Goal: Information Seeking & Learning: Learn about a topic

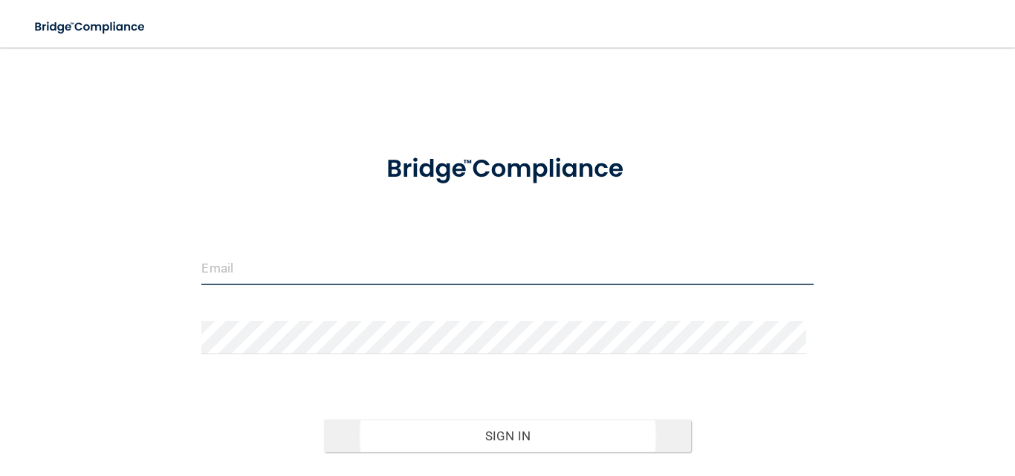
type input "[EMAIL_ADDRESS][DOMAIN_NAME]"
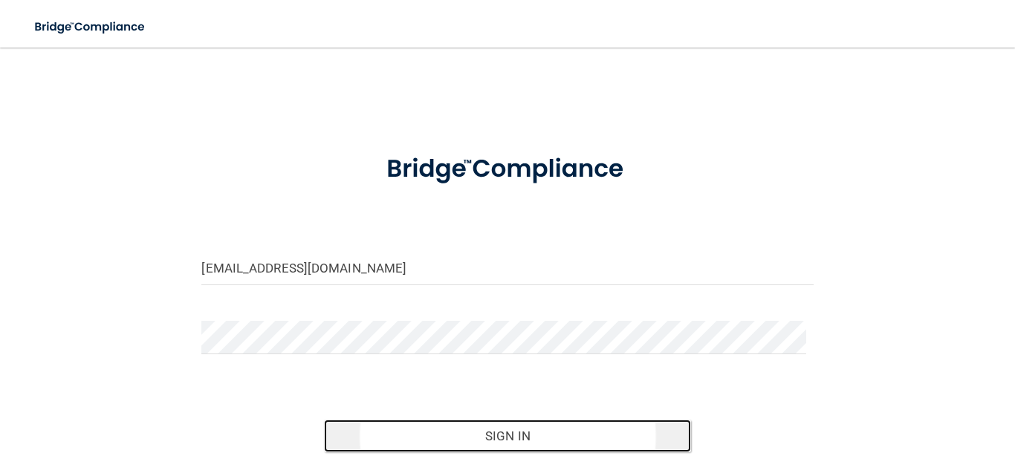
click at [511, 432] on button "Sign In" at bounding box center [507, 436] width 367 height 33
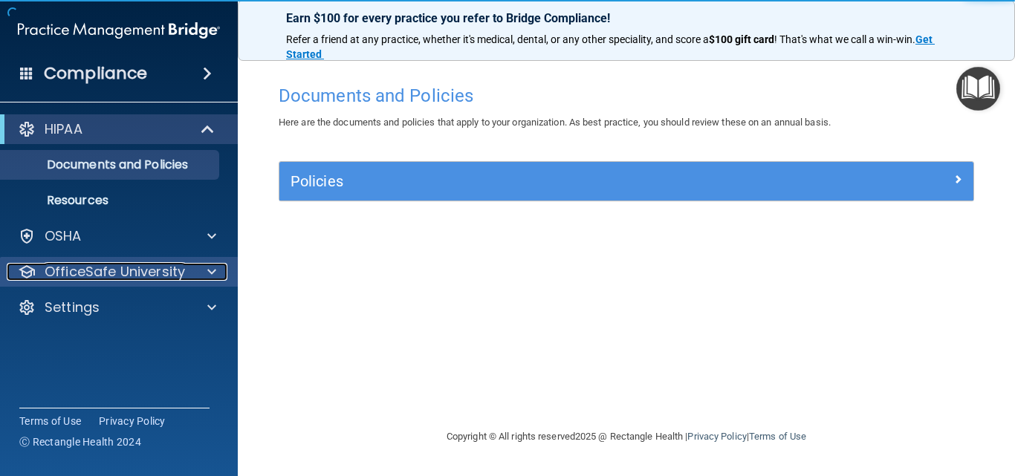
click at [213, 272] on span at bounding box center [211, 272] width 9 height 18
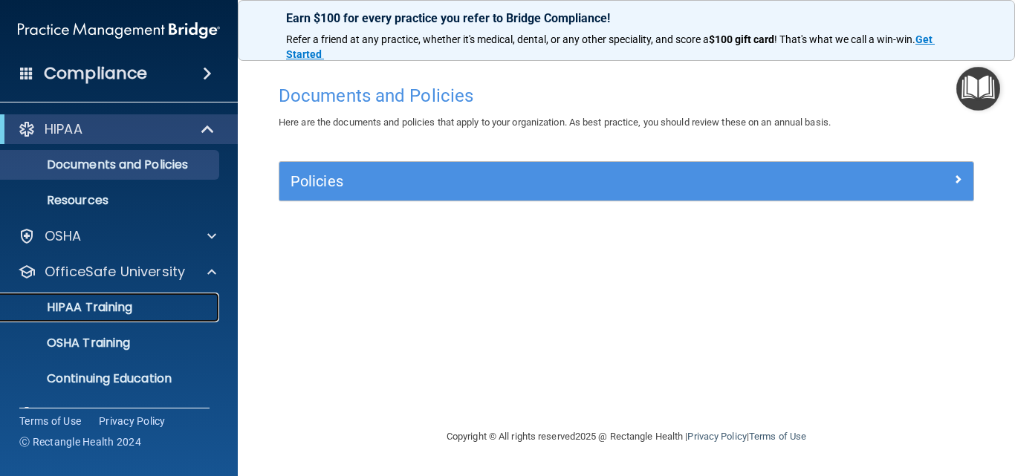
click at [167, 301] on div "HIPAA Training" at bounding box center [111, 307] width 203 height 15
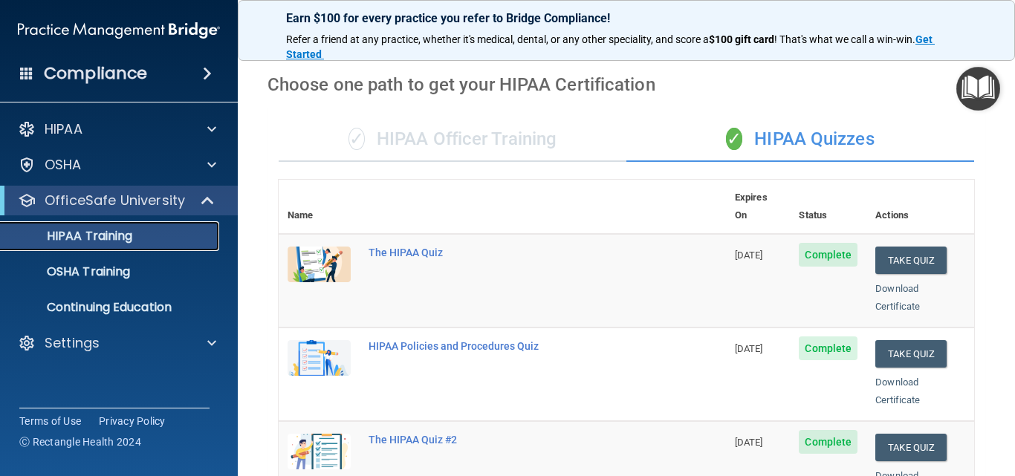
scroll to position [28, 0]
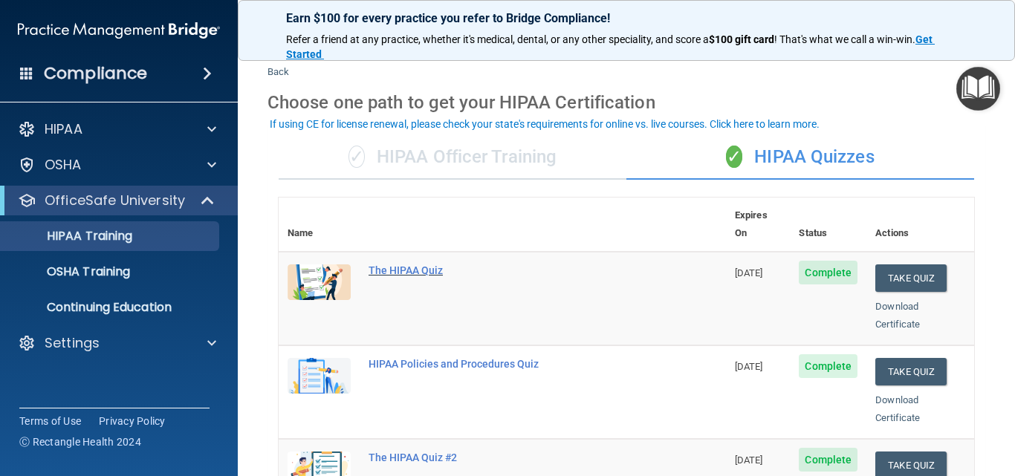
click at [396, 265] on div "The HIPAA Quiz" at bounding box center [510, 271] width 283 height 12
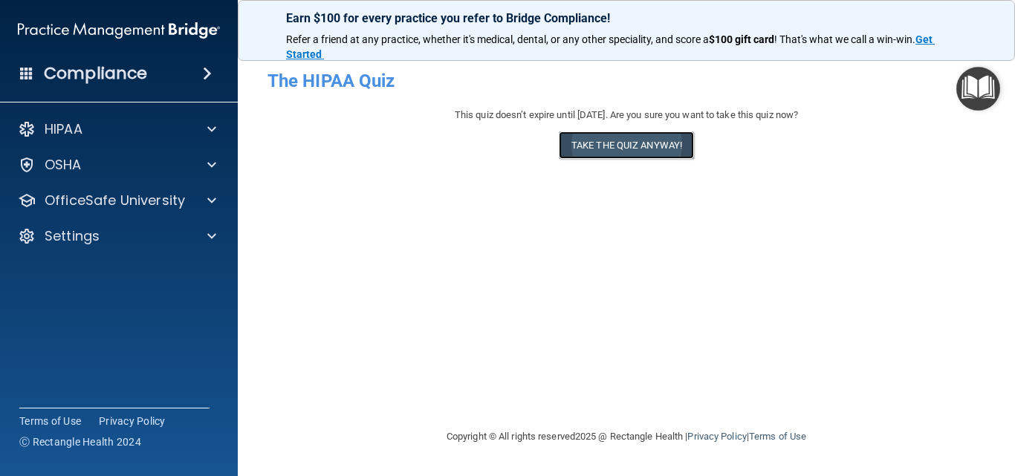
click at [598, 146] on button "Take the quiz anyway!" at bounding box center [626, 146] width 135 height 28
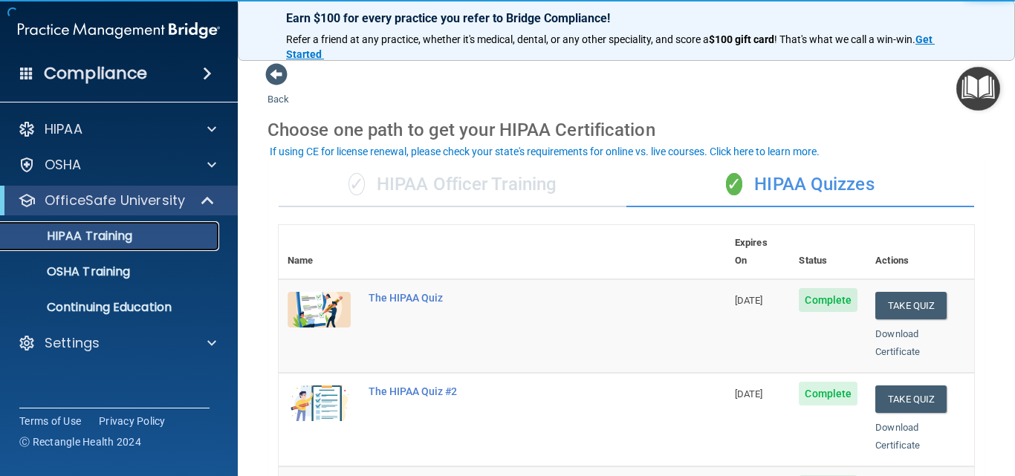
click at [207, 239] on div "HIPAA Training" at bounding box center [111, 236] width 203 height 15
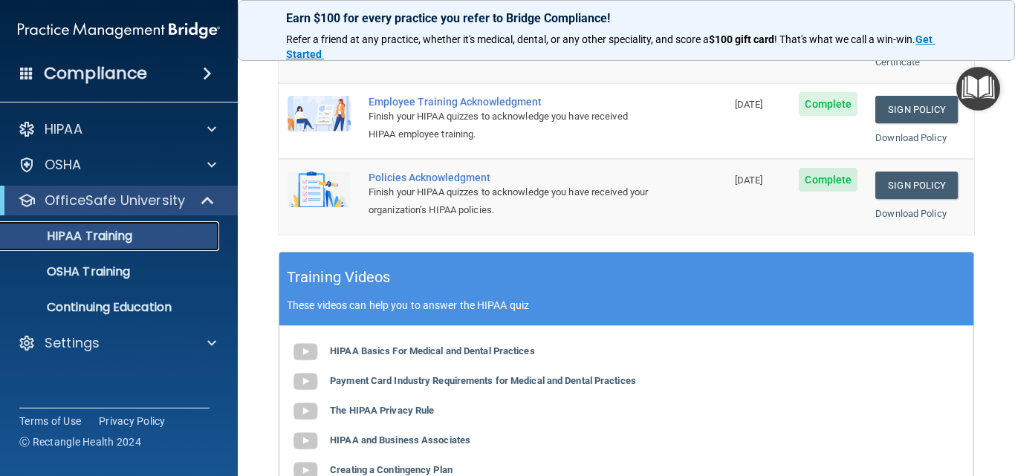
scroll to position [520, 0]
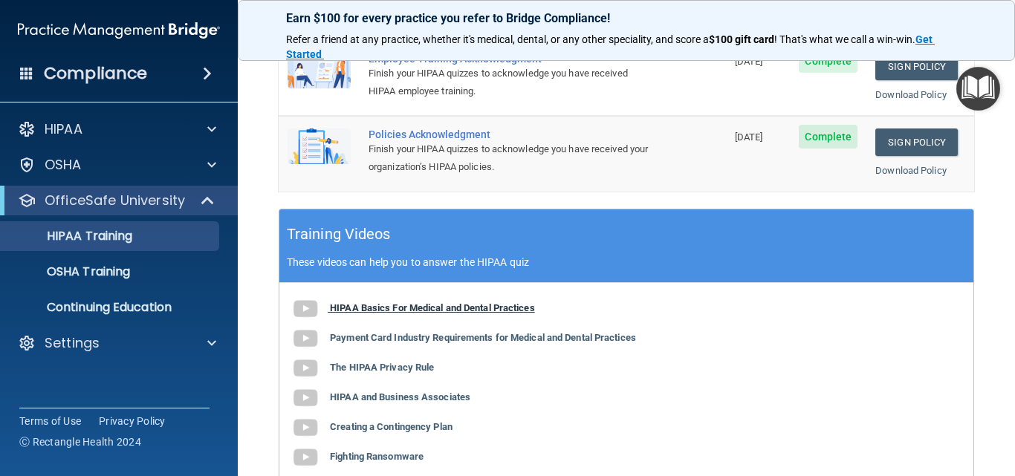
click at [389, 303] on b "HIPAA Basics For Medical and Dental Practices" at bounding box center [432, 308] width 205 height 11
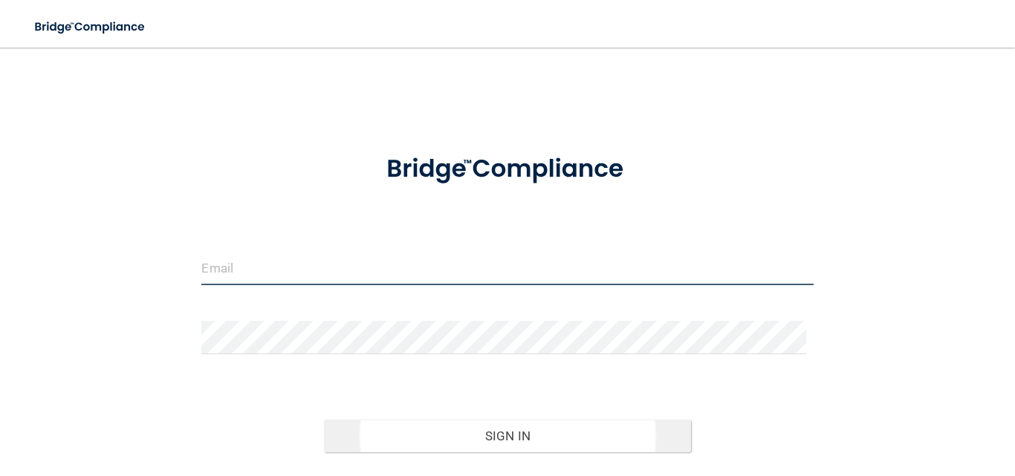
type input "[EMAIL_ADDRESS][DOMAIN_NAME]"
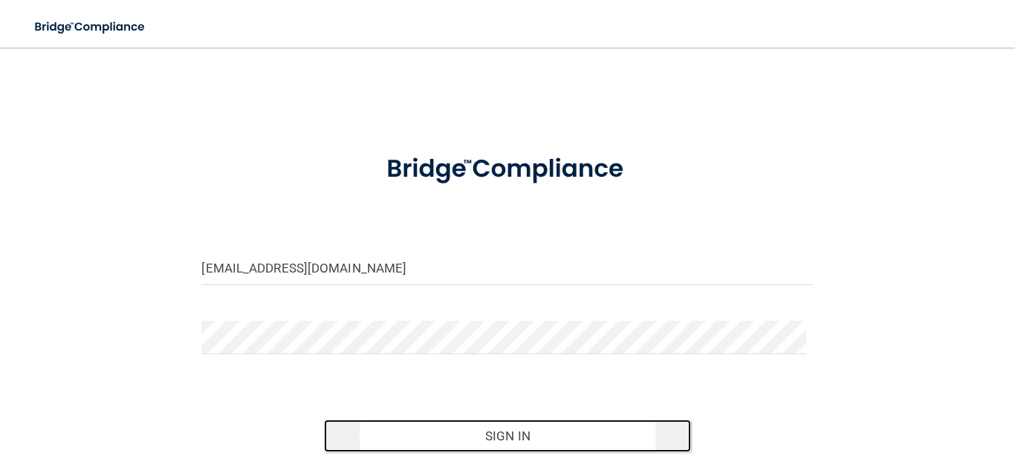
click at [494, 436] on button "Sign In" at bounding box center [507, 436] width 367 height 33
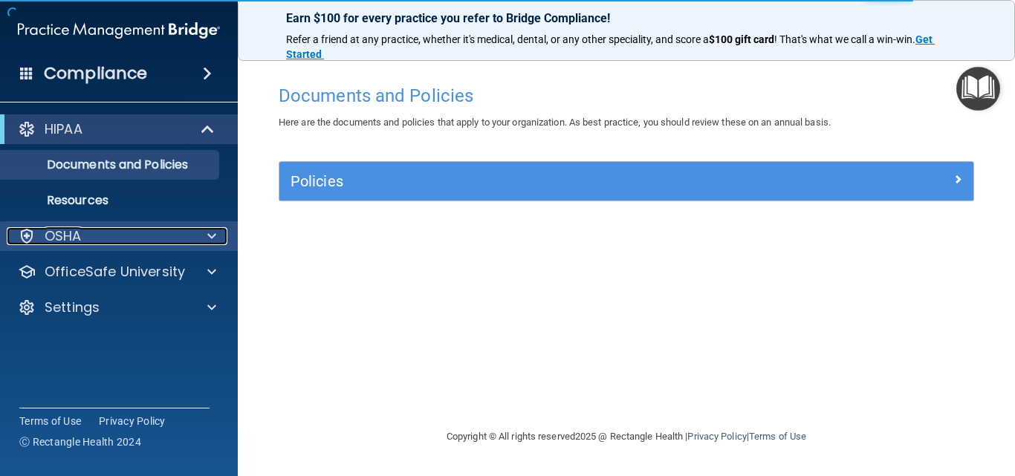
click at [212, 240] on span at bounding box center [211, 236] width 9 height 18
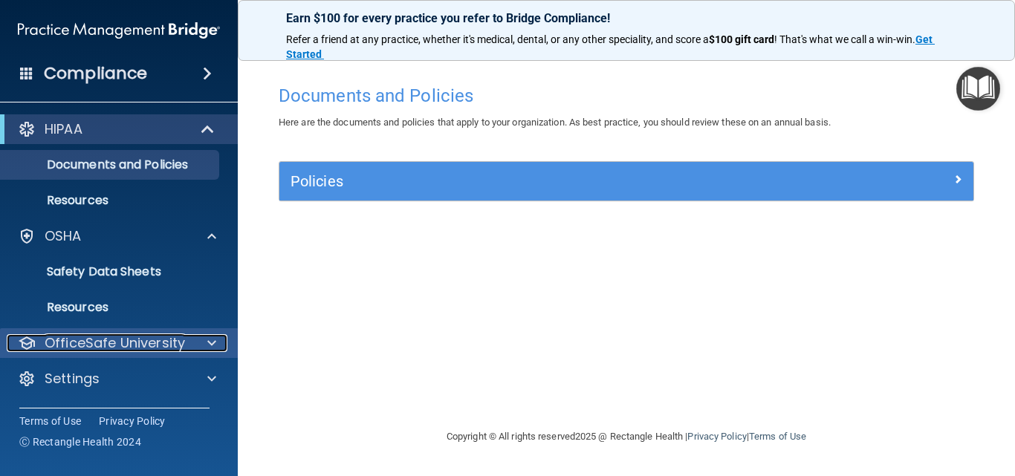
click at [217, 343] on div at bounding box center [209, 343] width 37 height 18
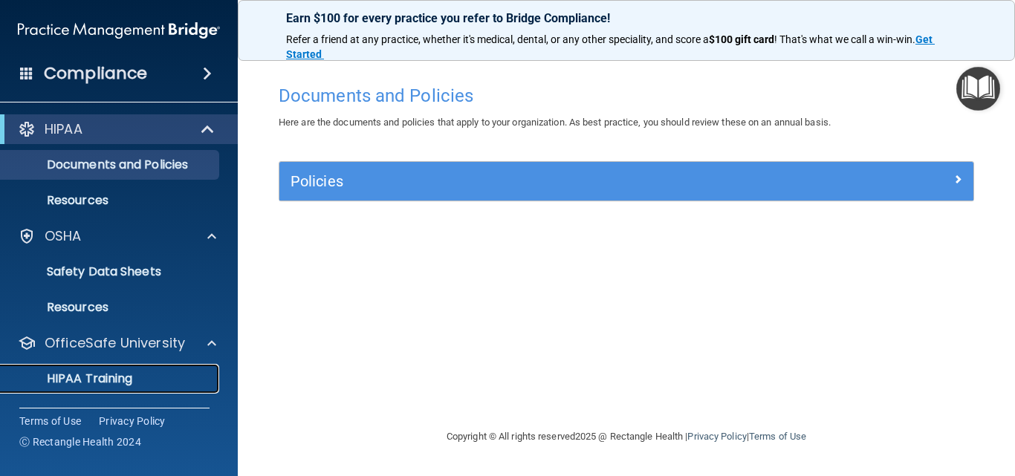
click at [203, 372] on div "HIPAA Training" at bounding box center [111, 379] width 203 height 15
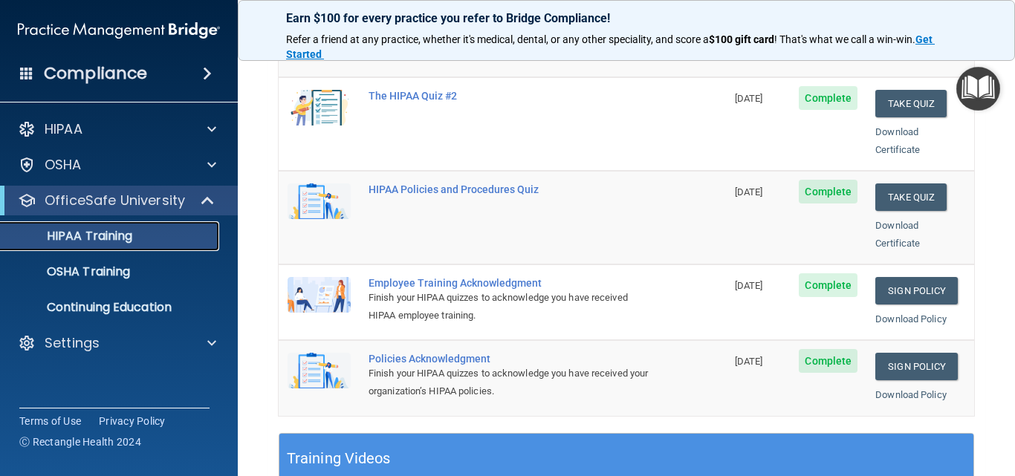
scroll to position [297, 0]
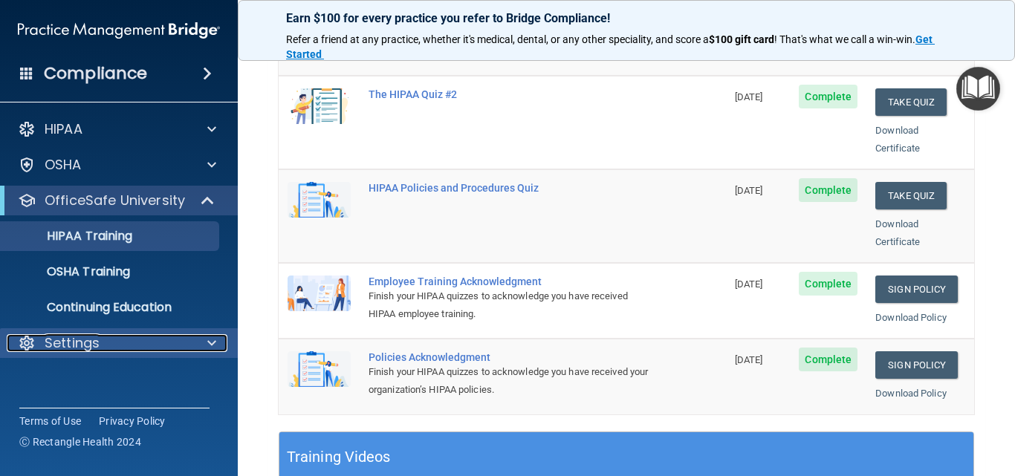
click at [213, 342] on span at bounding box center [211, 343] width 9 height 18
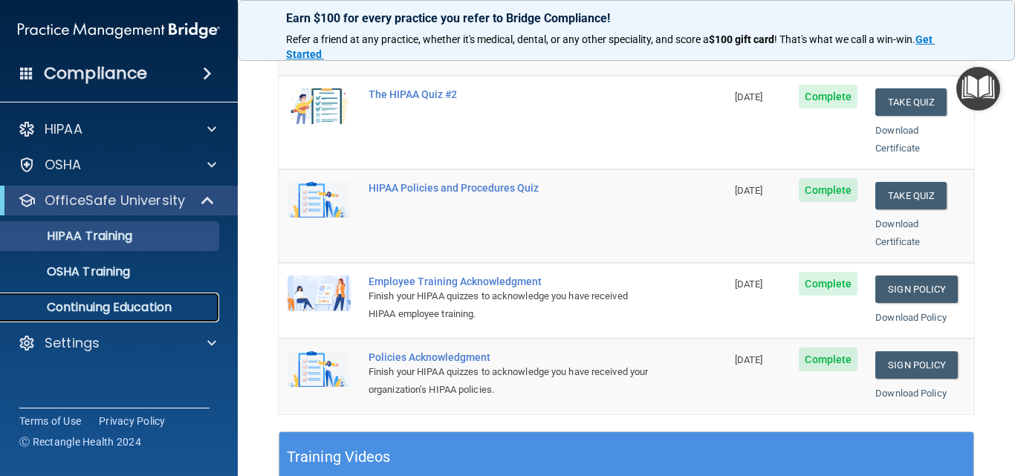
click at [209, 306] on p "Continuing Education" at bounding box center [111, 307] width 203 height 15
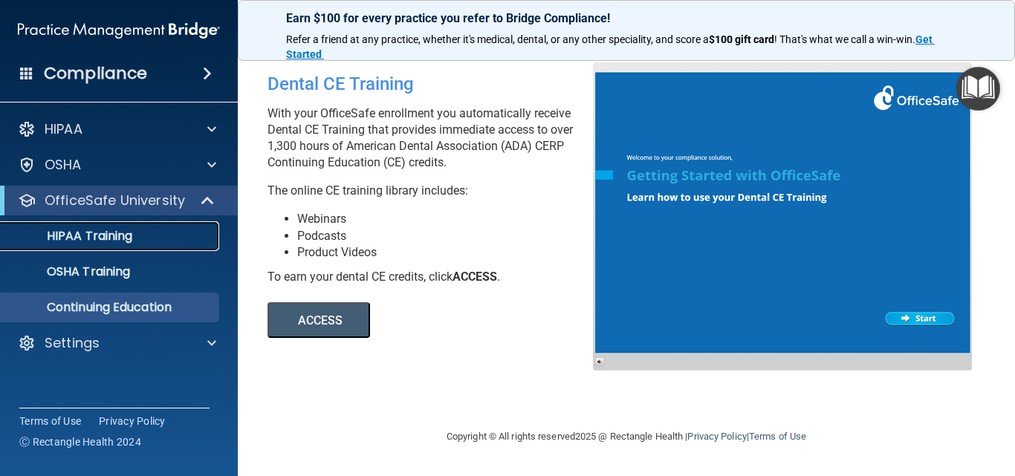
click at [144, 241] on div "HIPAA Training" at bounding box center [111, 236] width 203 height 15
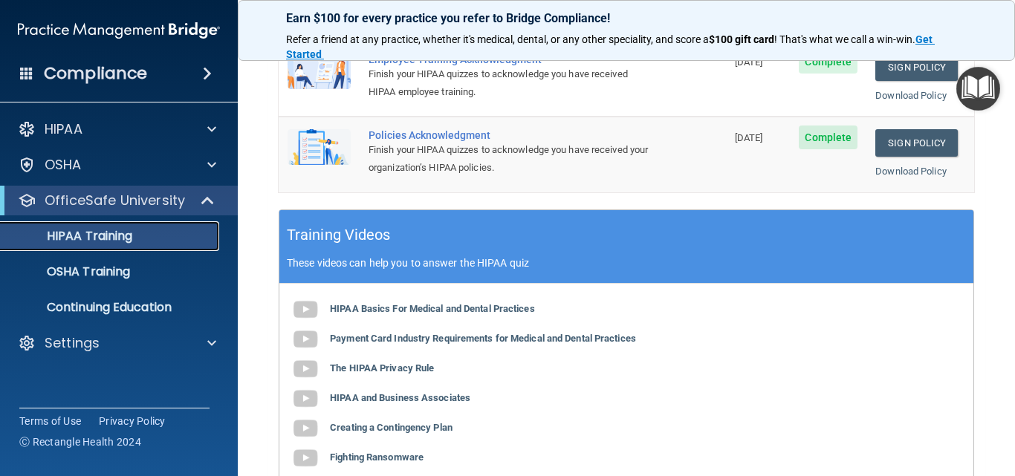
scroll to position [520, 0]
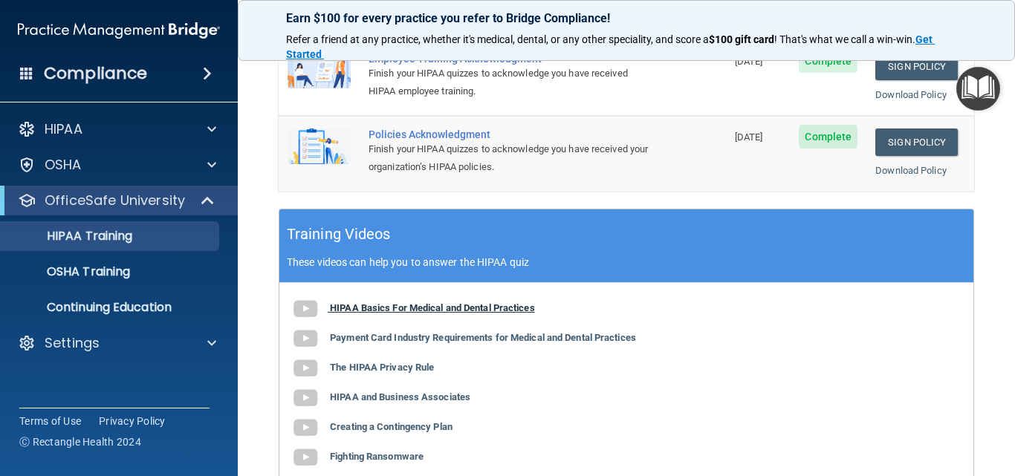
click at [359, 303] on b "HIPAA Basics For Medical and Dental Practices" at bounding box center [432, 308] width 205 height 11
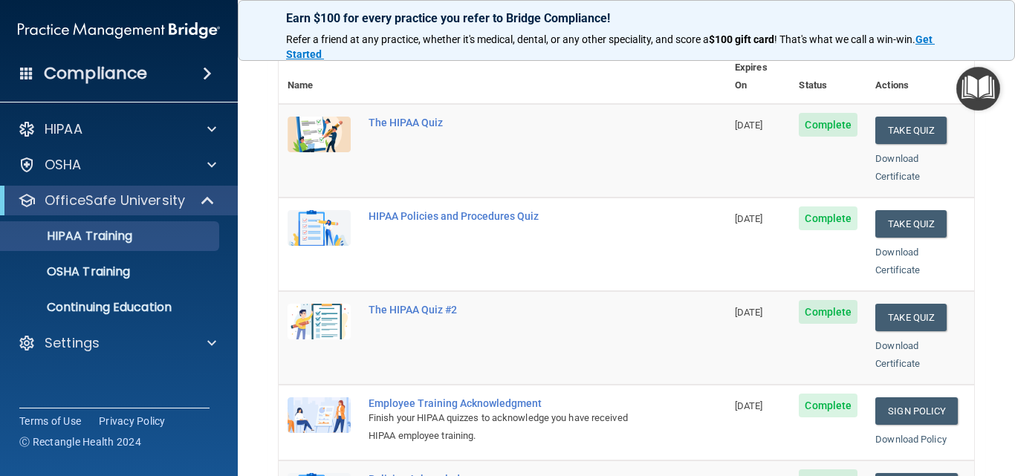
scroll to position [0, 0]
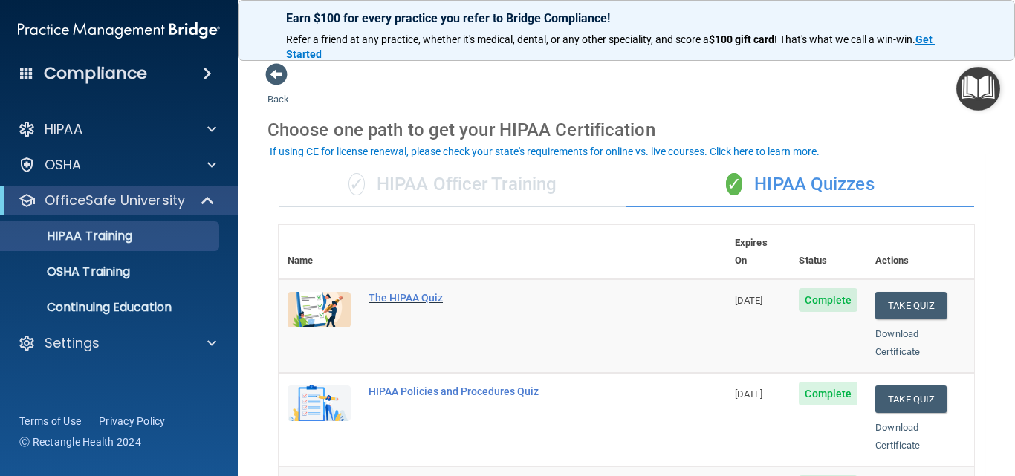
click at [418, 292] on div "The HIPAA Quiz" at bounding box center [510, 298] width 283 height 12
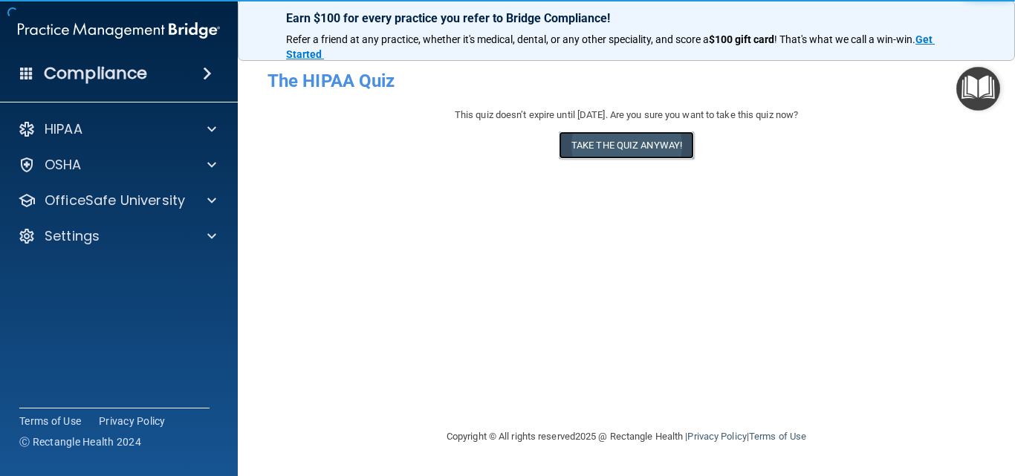
click at [629, 143] on button "Take the quiz anyway!" at bounding box center [626, 146] width 135 height 28
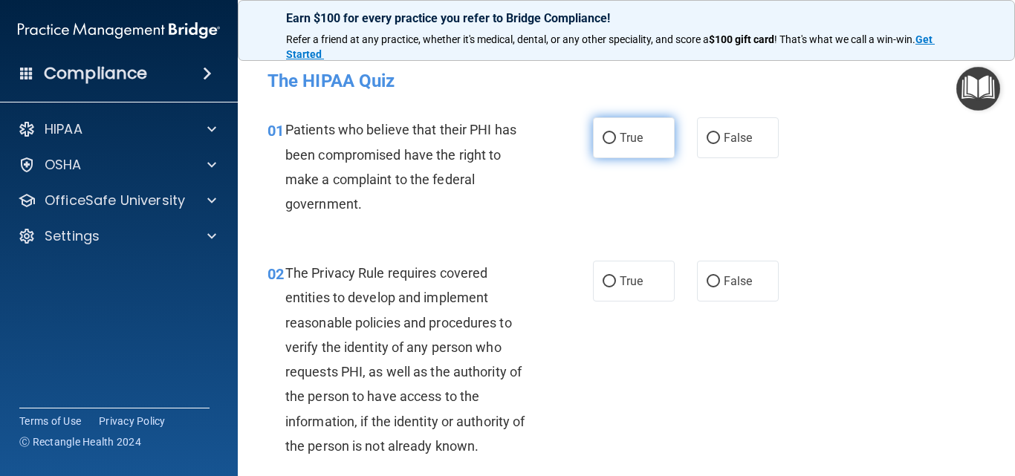
click at [608, 136] on input "True" at bounding box center [609, 138] width 13 height 11
radio input "true"
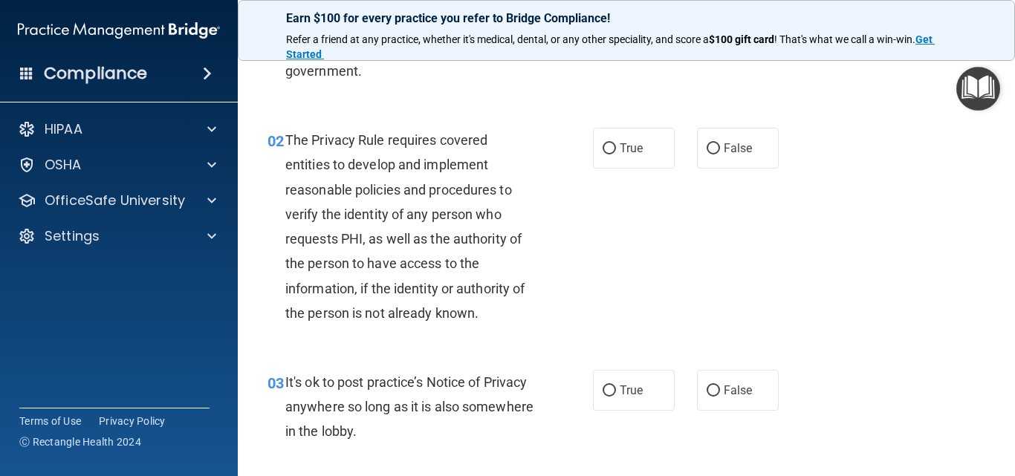
scroll to position [149, 0]
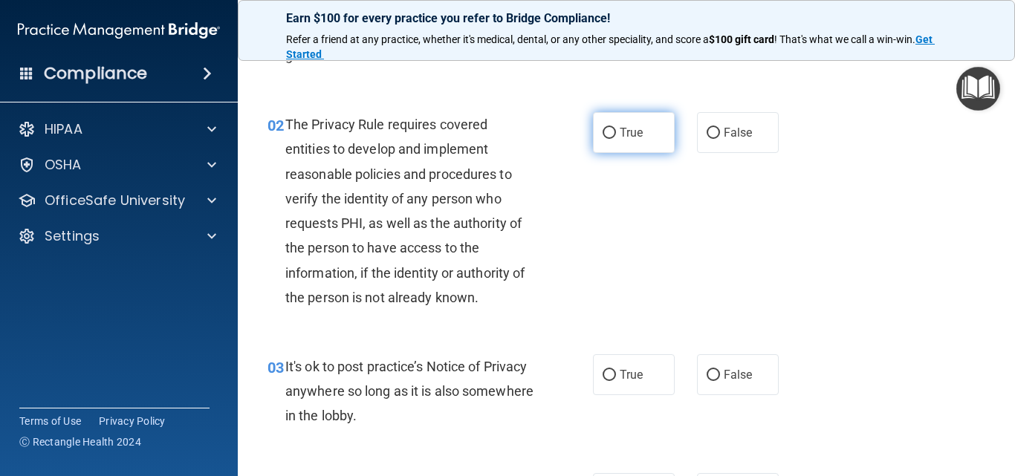
click at [603, 135] on input "True" at bounding box center [609, 133] width 13 height 11
radio input "true"
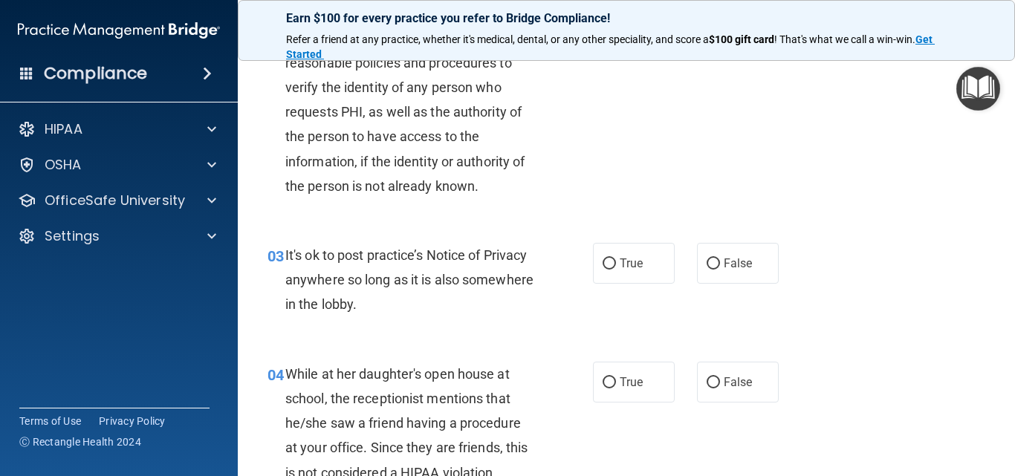
scroll to position [297, 0]
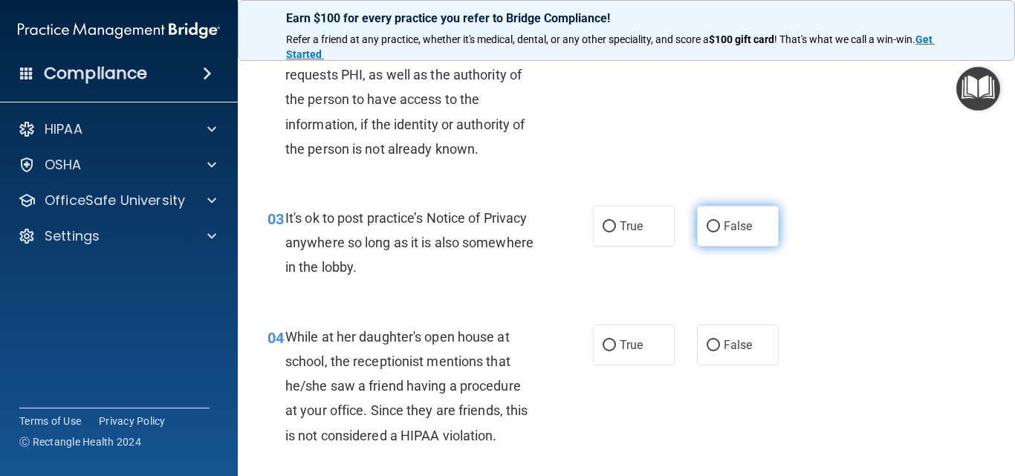
click at [707, 226] on input "False" at bounding box center [713, 227] width 13 height 11
radio input "true"
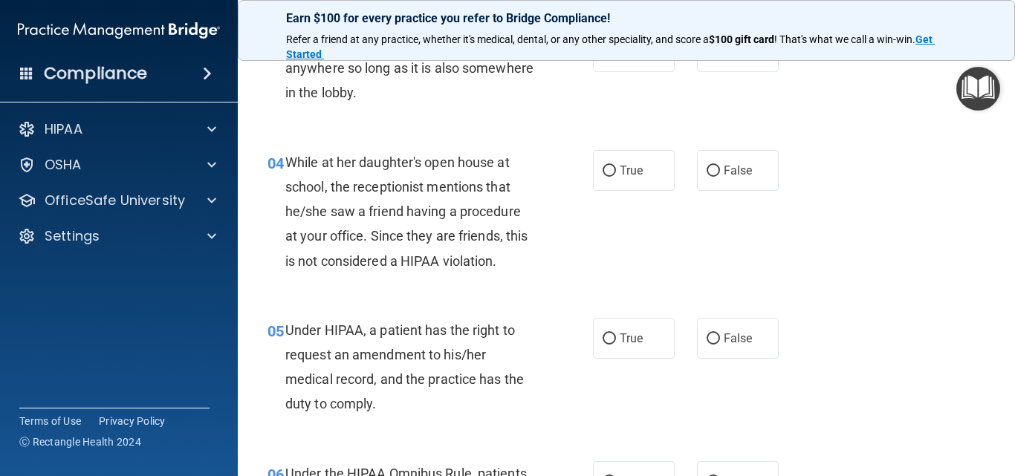
scroll to position [446, 0]
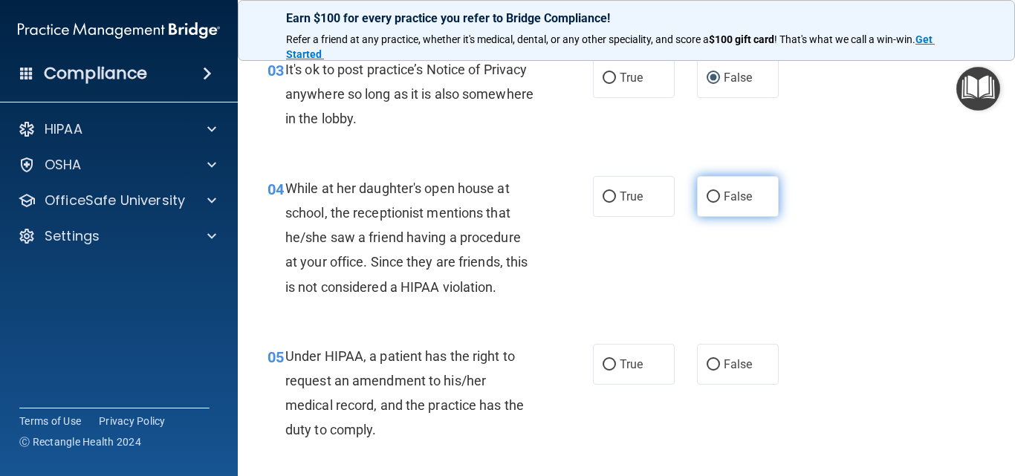
click at [707, 199] on input "False" at bounding box center [713, 197] width 13 height 11
radio input "true"
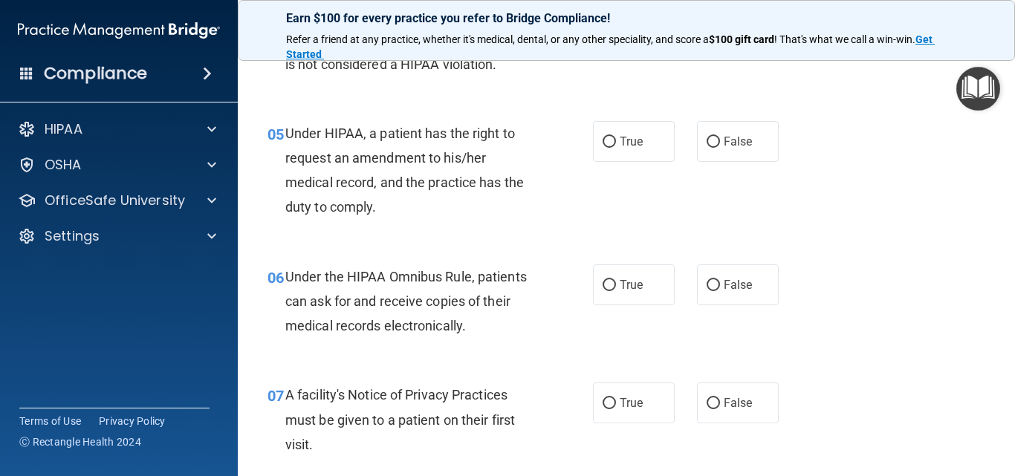
scroll to position [595, 0]
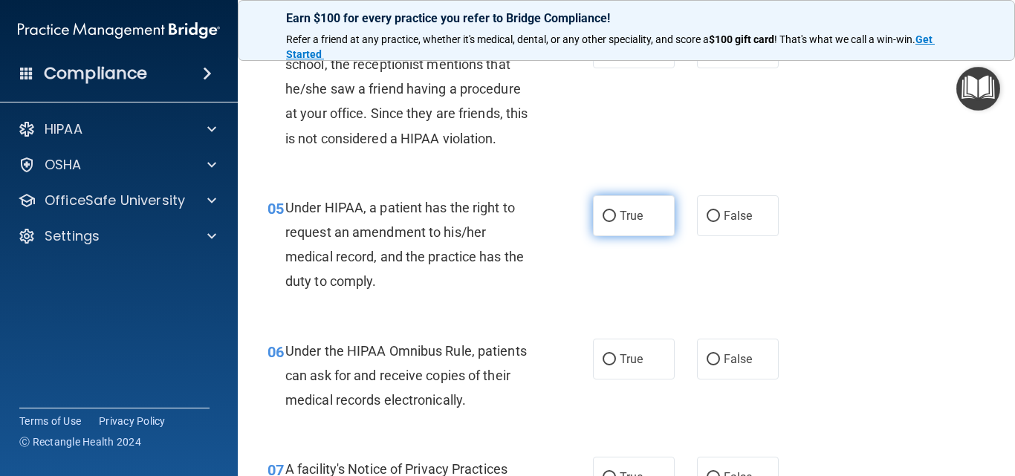
click at [603, 213] on input "True" at bounding box center [609, 216] width 13 height 11
radio input "true"
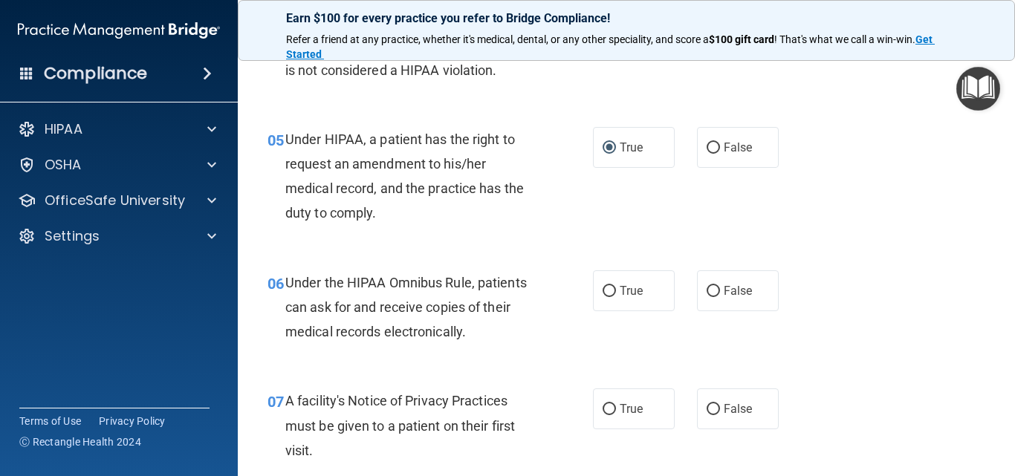
scroll to position [743, 0]
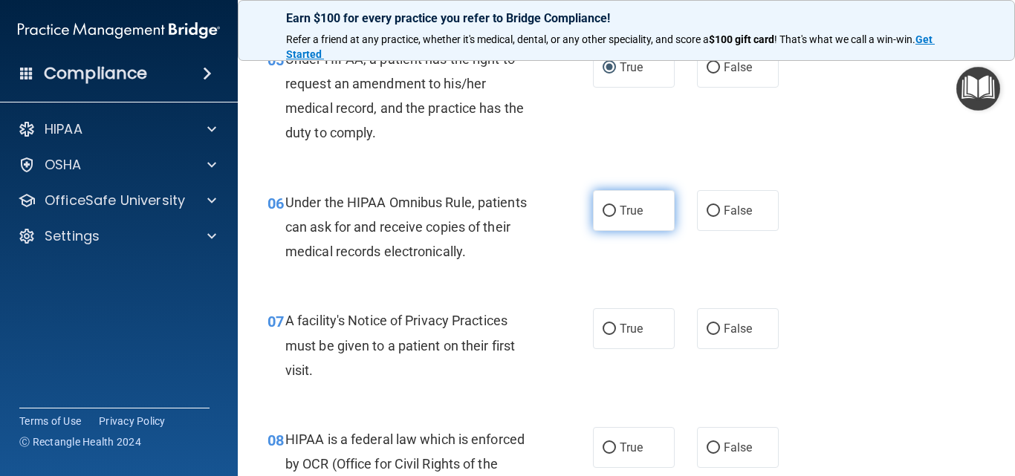
click at [607, 210] on input "True" at bounding box center [609, 211] width 13 height 11
radio input "true"
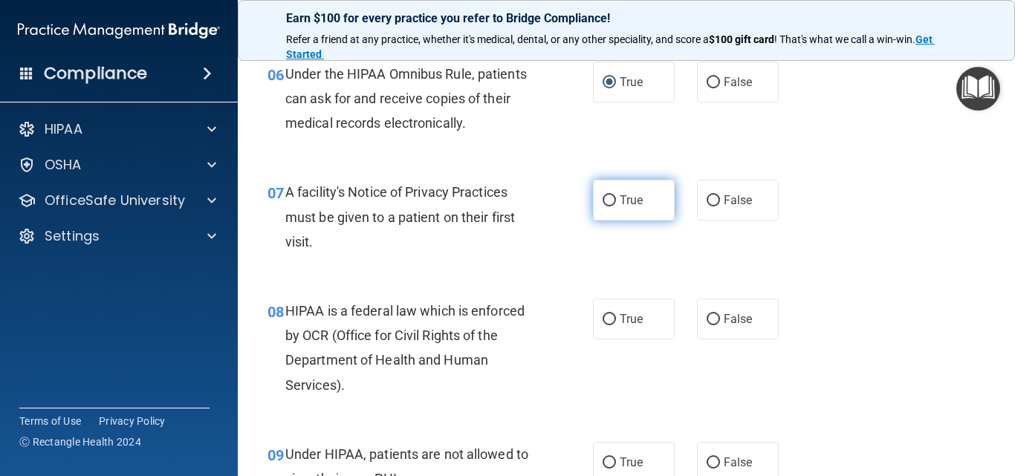
scroll to position [892, 0]
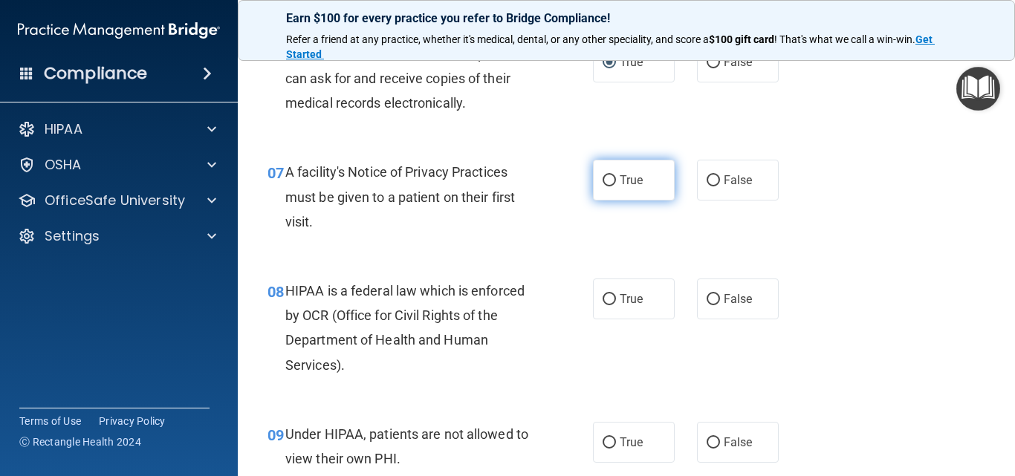
click at [606, 182] on input "True" at bounding box center [609, 180] width 13 height 11
radio input "true"
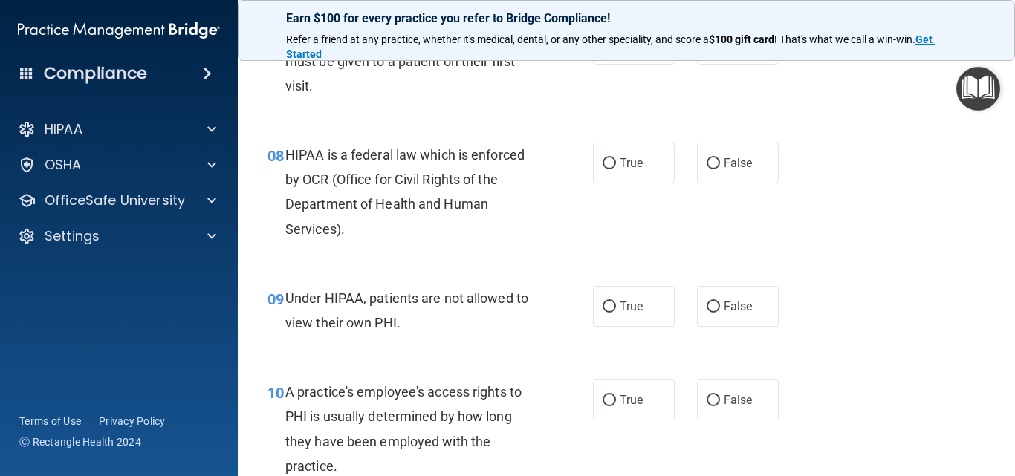
scroll to position [1041, 0]
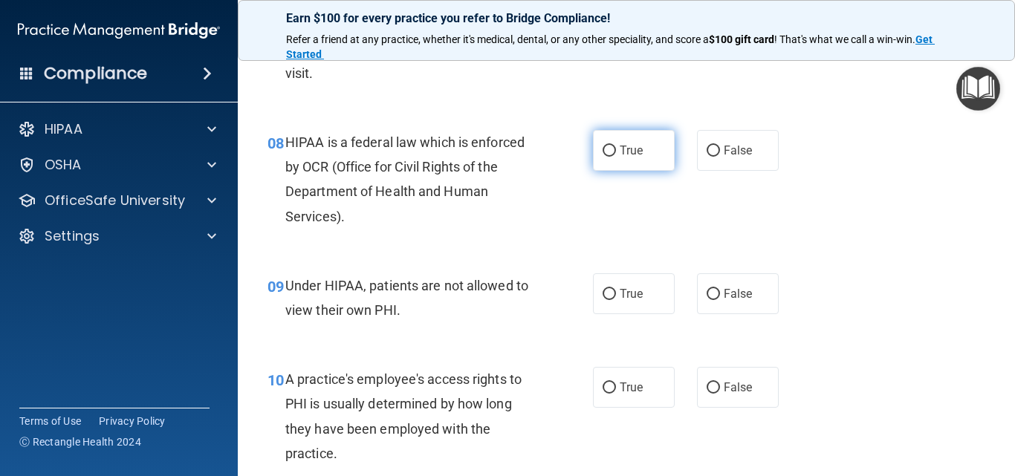
click at [607, 150] on input "True" at bounding box center [609, 151] width 13 height 11
radio input "true"
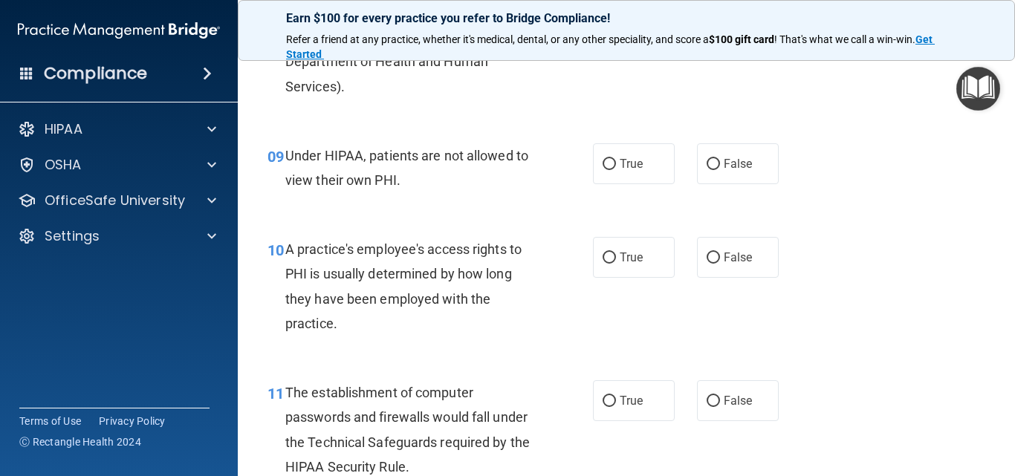
scroll to position [1189, 0]
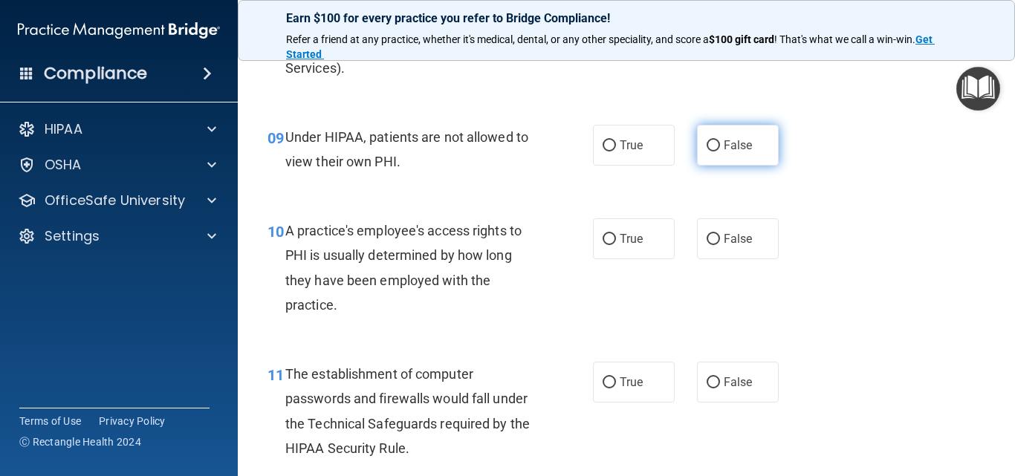
click at [707, 149] on input "False" at bounding box center [713, 145] width 13 height 11
radio input "true"
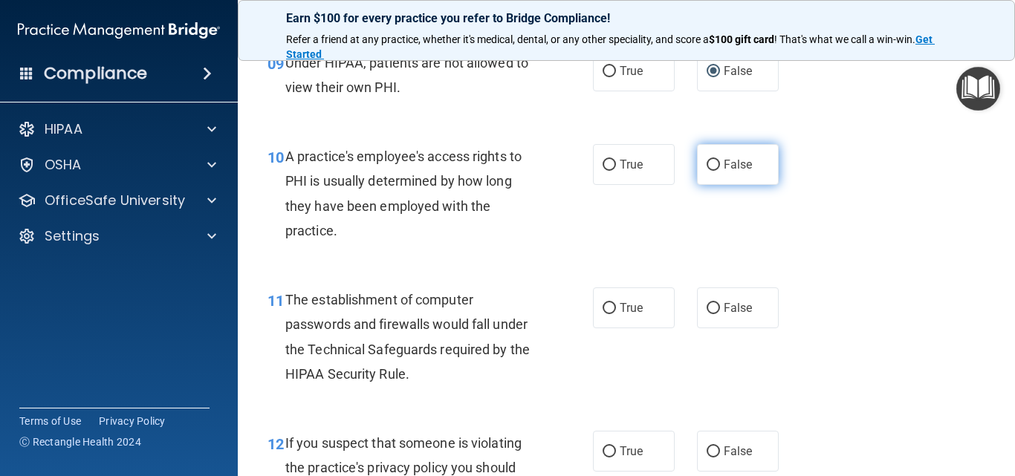
click at [714, 162] on label "False" at bounding box center [738, 164] width 82 height 41
click at [714, 162] on input "False" at bounding box center [713, 165] width 13 height 11
radio input "true"
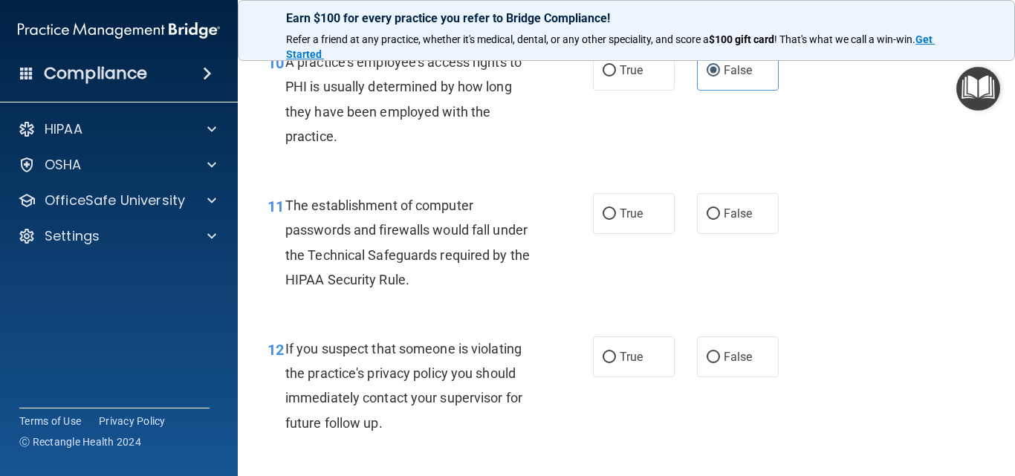
scroll to position [1412, 0]
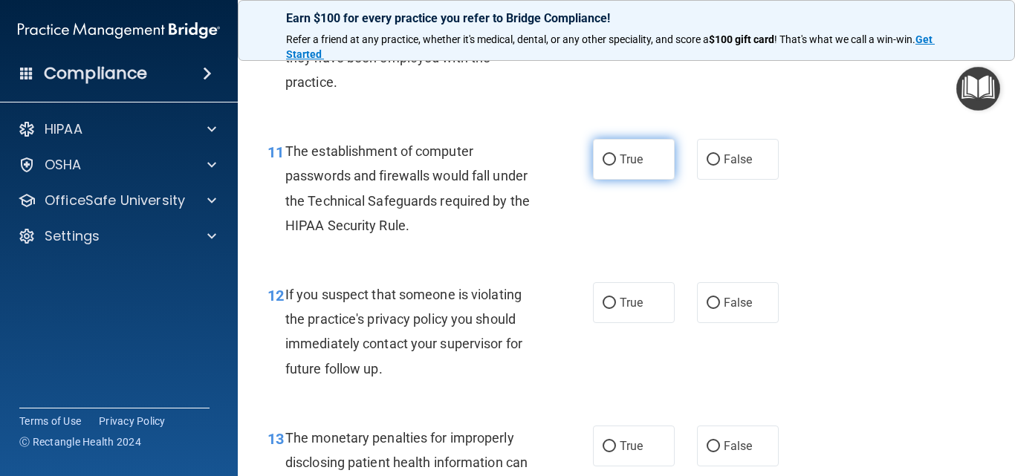
click at [604, 166] on input "True" at bounding box center [609, 160] width 13 height 11
radio input "true"
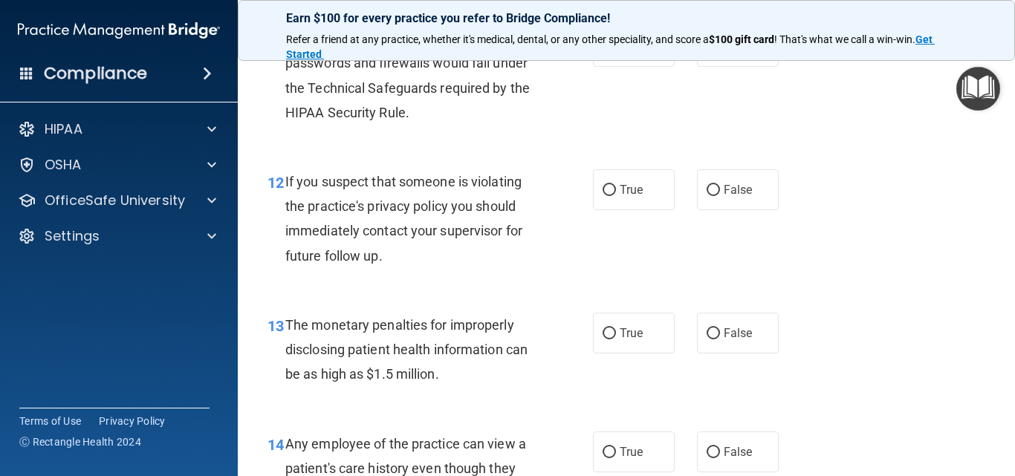
scroll to position [1561, 0]
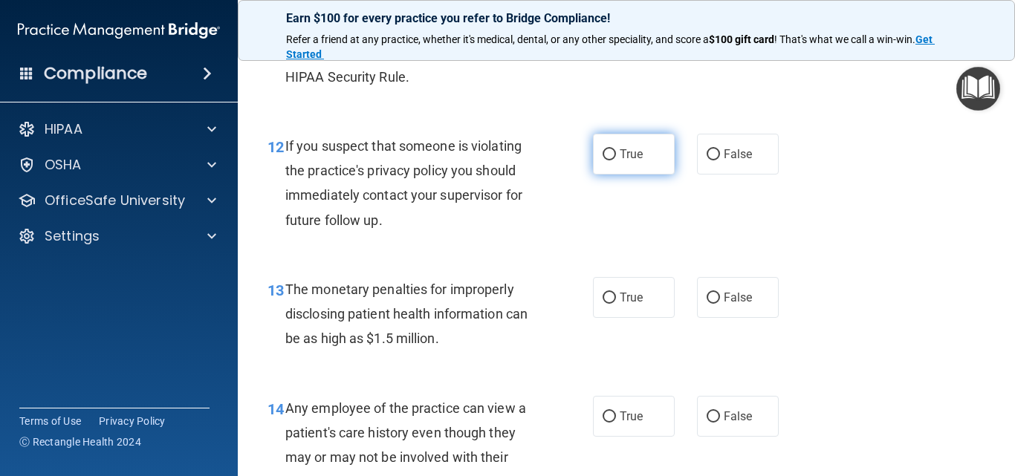
click at [607, 158] on input "True" at bounding box center [609, 154] width 13 height 11
radio input "true"
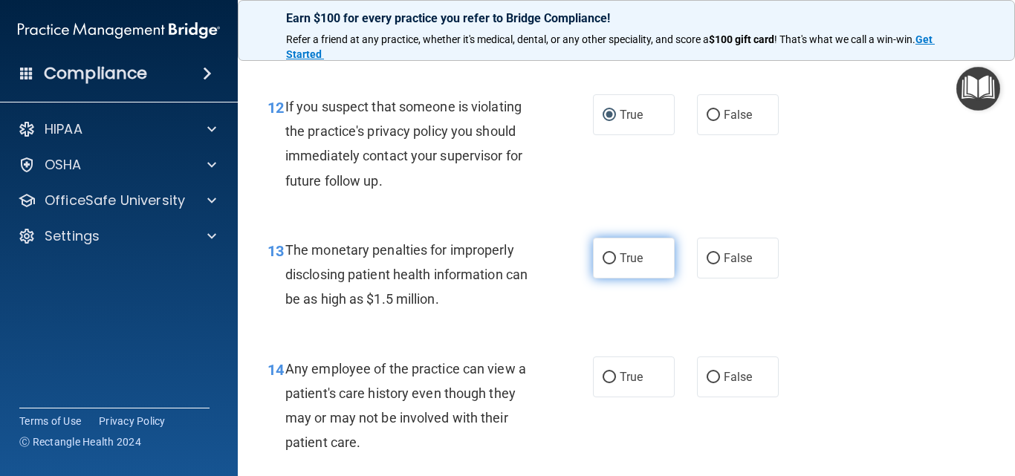
scroll to position [1635, 0]
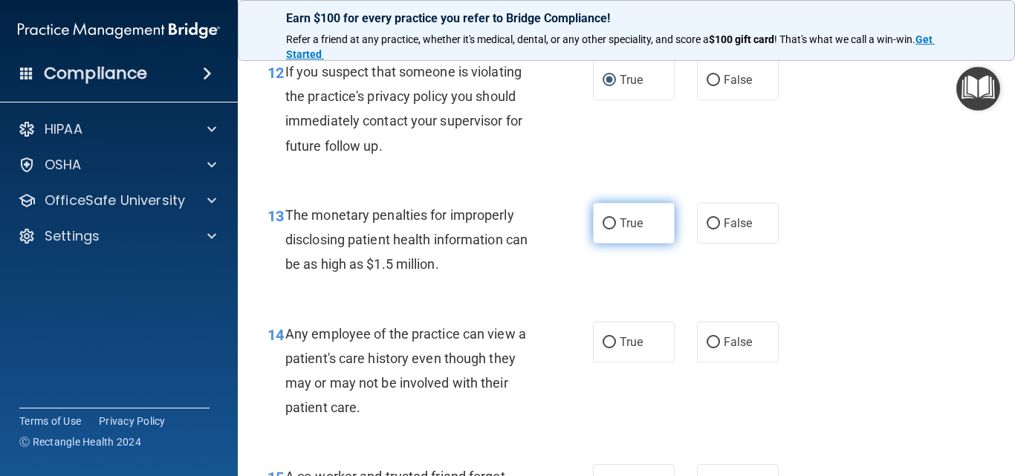
click at [609, 225] on input "True" at bounding box center [609, 224] width 13 height 11
radio input "true"
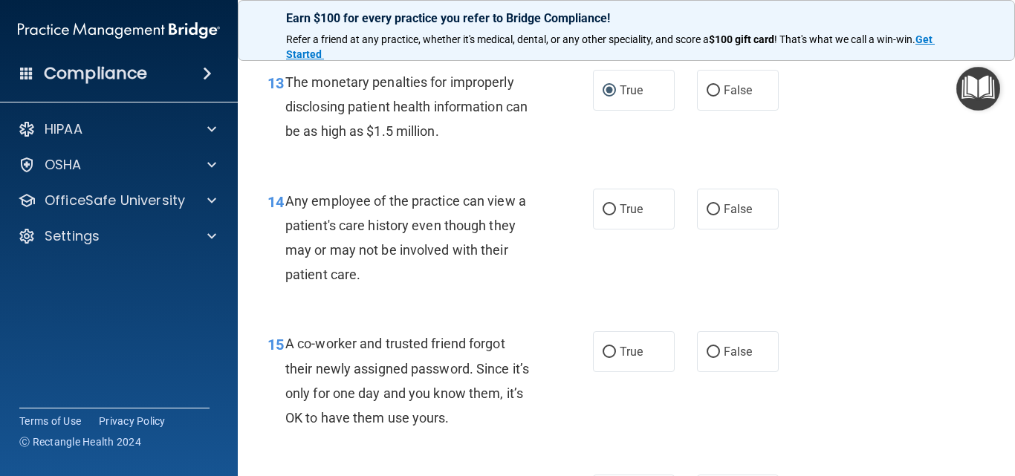
scroll to position [1784, 0]
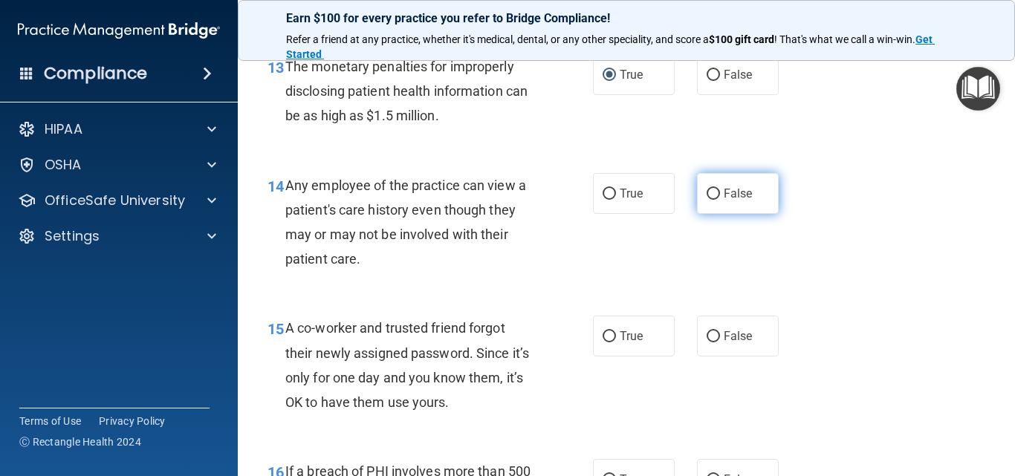
click at [707, 198] on input "False" at bounding box center [713, 194] width 13 height 11
radio input "true"
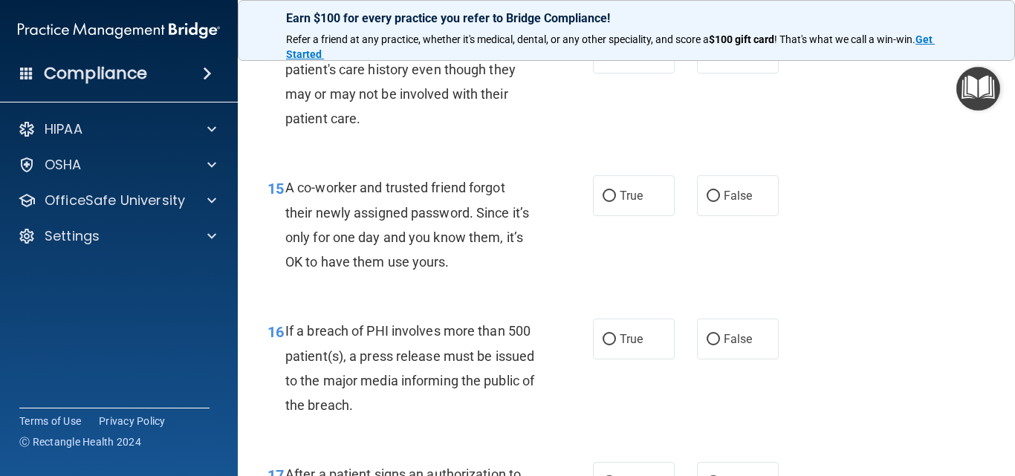
scroll to position [1933, 0]
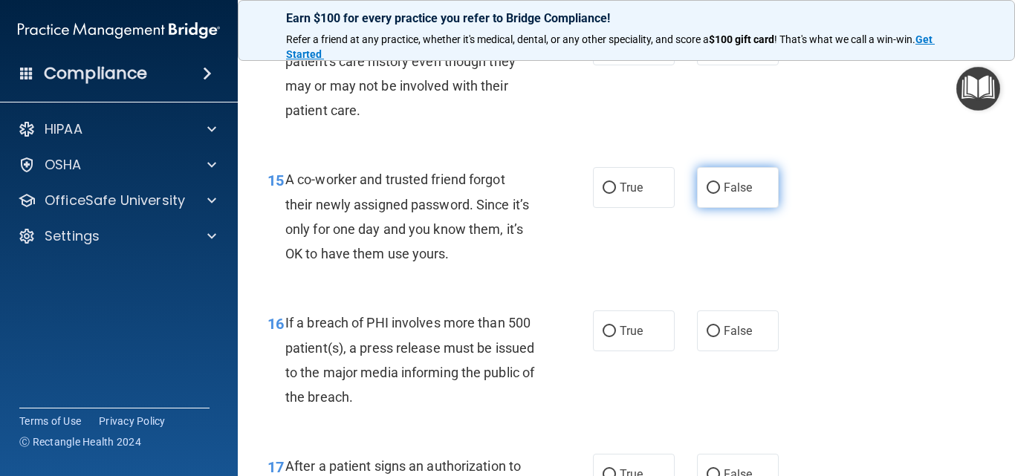
click at [707, 191] on input "False" at bounding box center [713, 188] width 13 height 11
radio input "true"
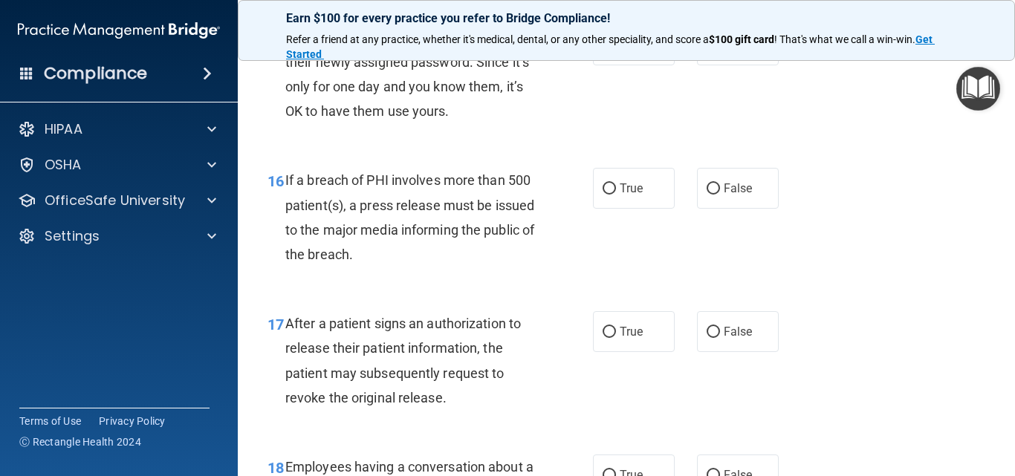
scroll to position [2081, 0]
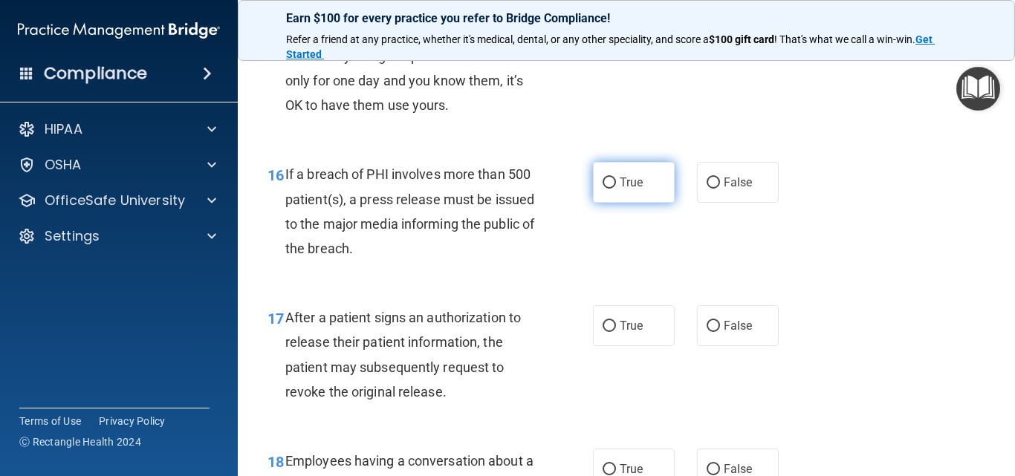
click at [609, 186] on input "True" at bounding box center [609, 183] width 13 height 11
radio input "true"
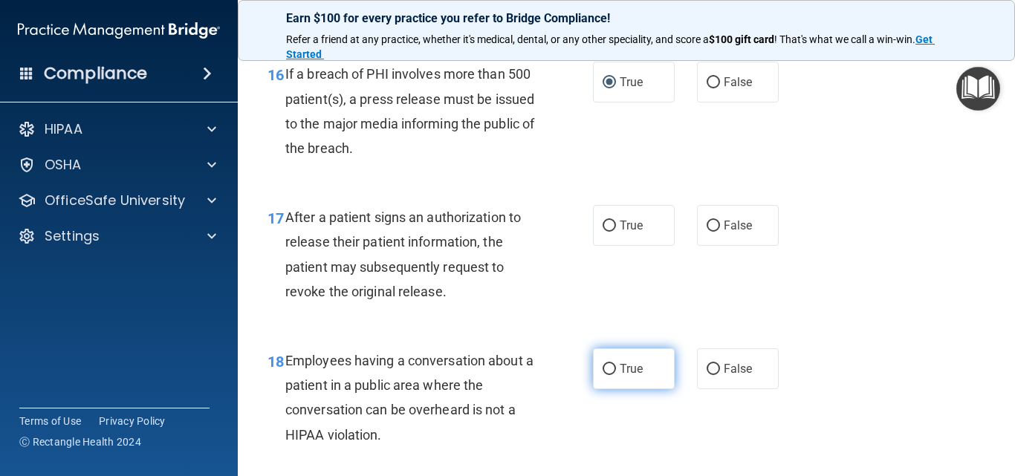
scroll to position [2156, 0]
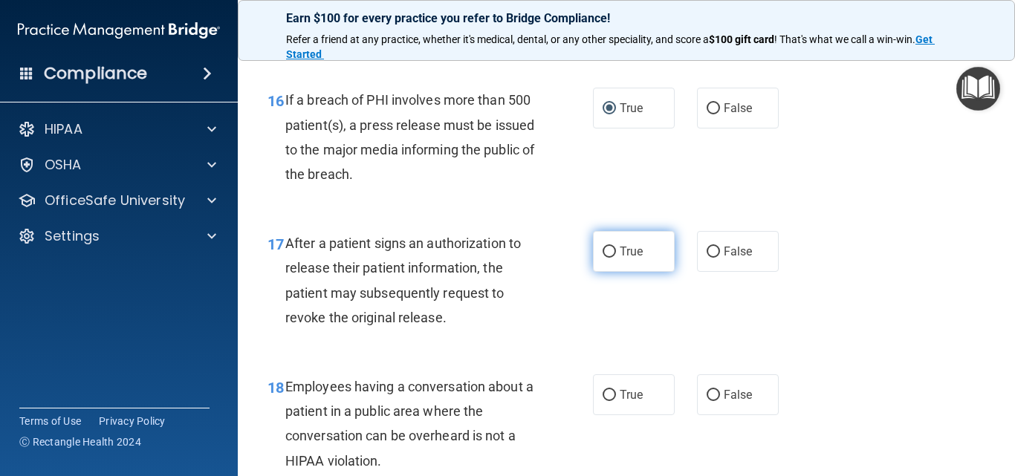
click at [605, 252] on input "True" at bounding box center [609, 252] width 13 height 11
radio input "true"
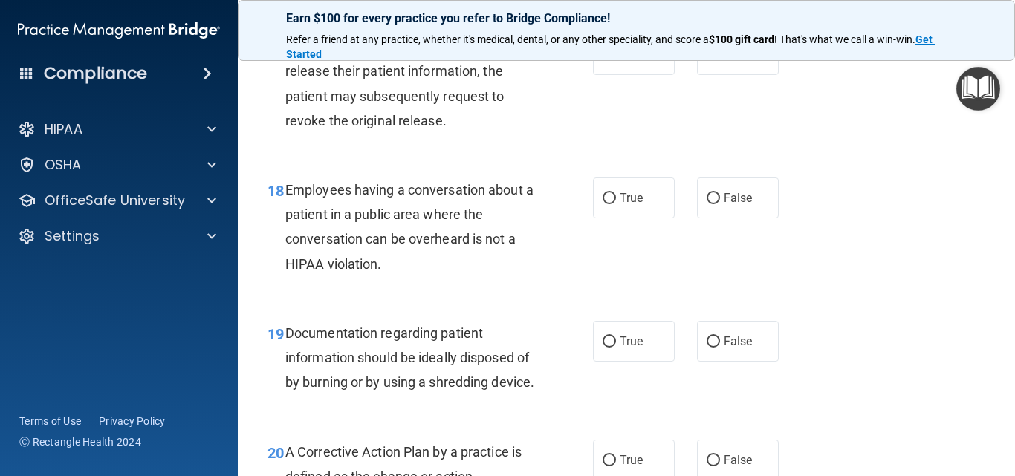
scroll to position [2379, 0]
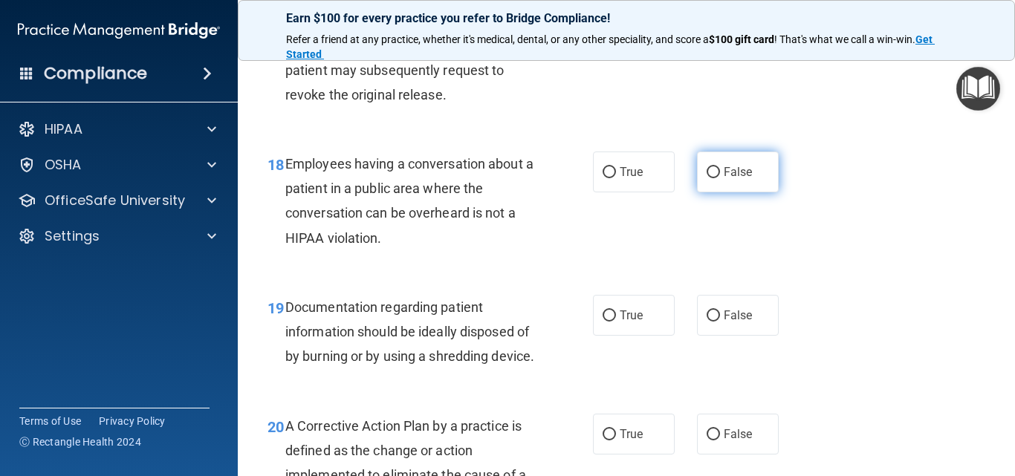
click at [707, 174] on input "False" at bounding box center [713, 172] width 13 height 11
radio input "true"
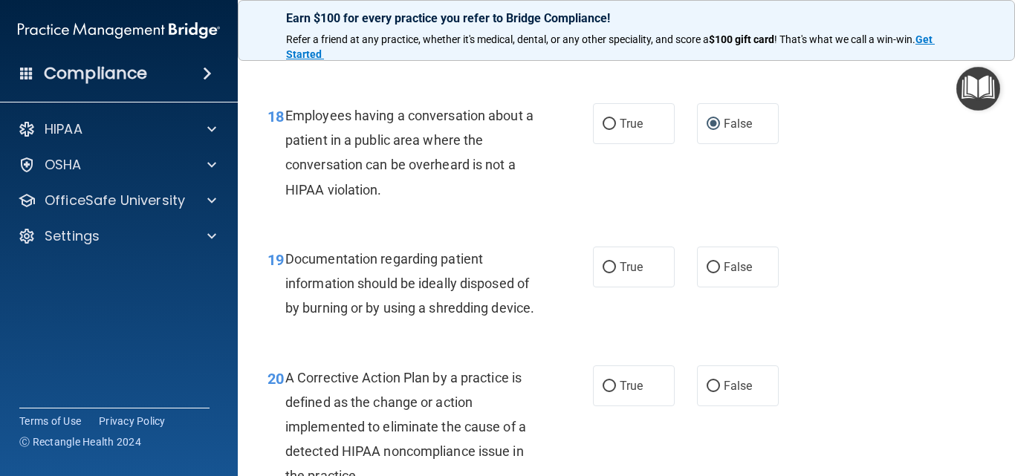
scroll to position [2453, 0]
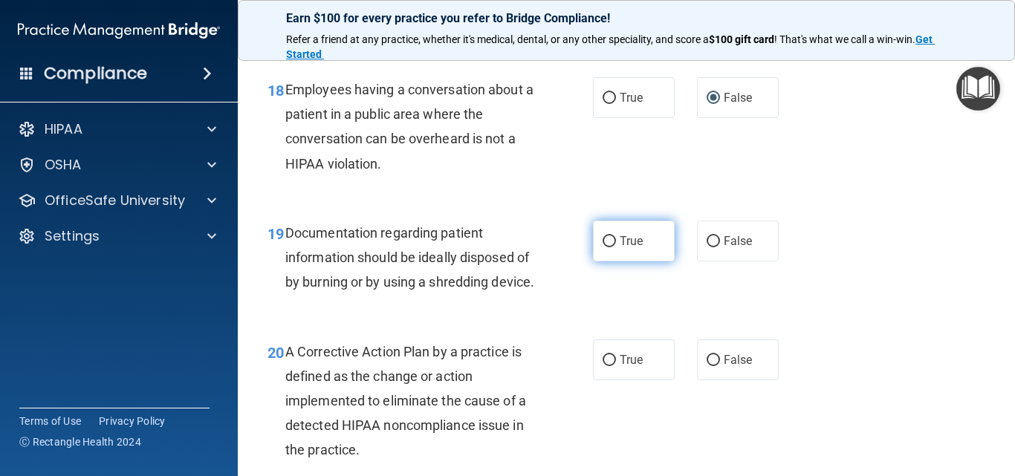
click at [603, 239] on input "True" at bounding box center [609, 241] width 13 height 11
radio input "true"
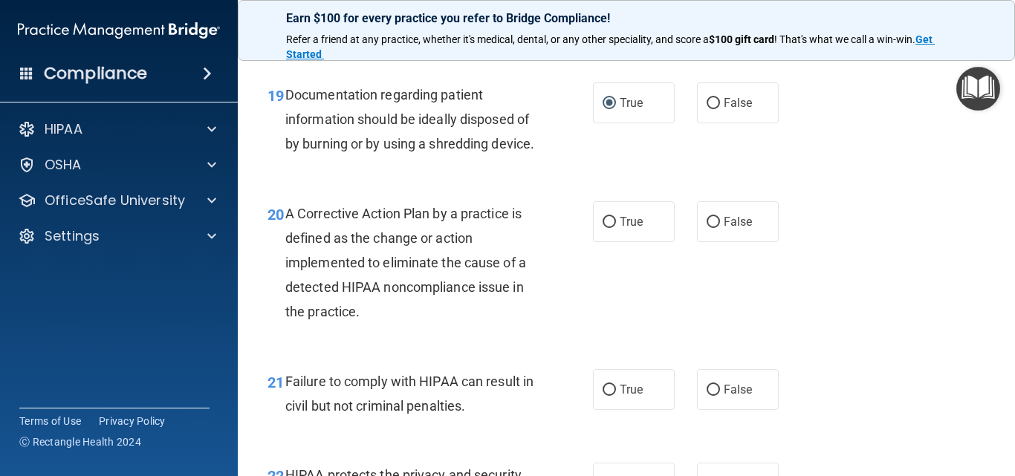
scroll to position [2602, 0]
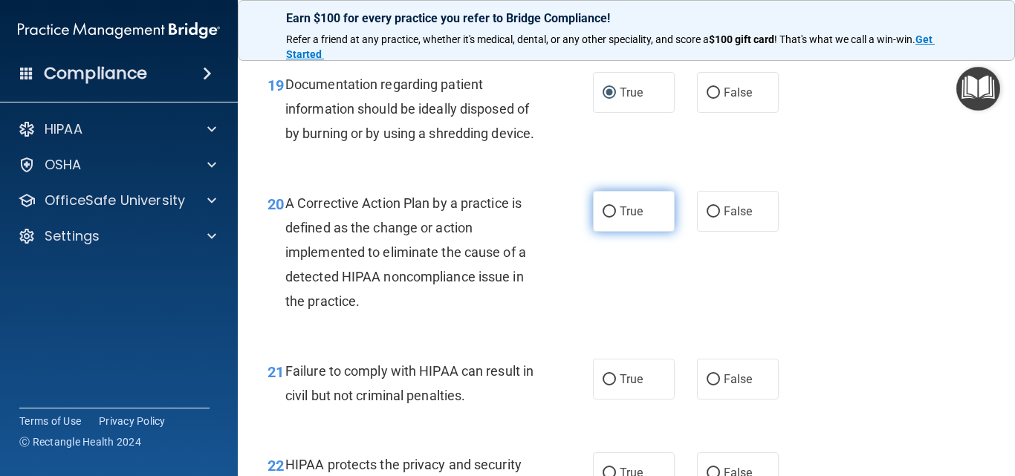
click at [607, 218] on input "True" at bounding box center [609, 212] width 13 height 11
radio input "true"
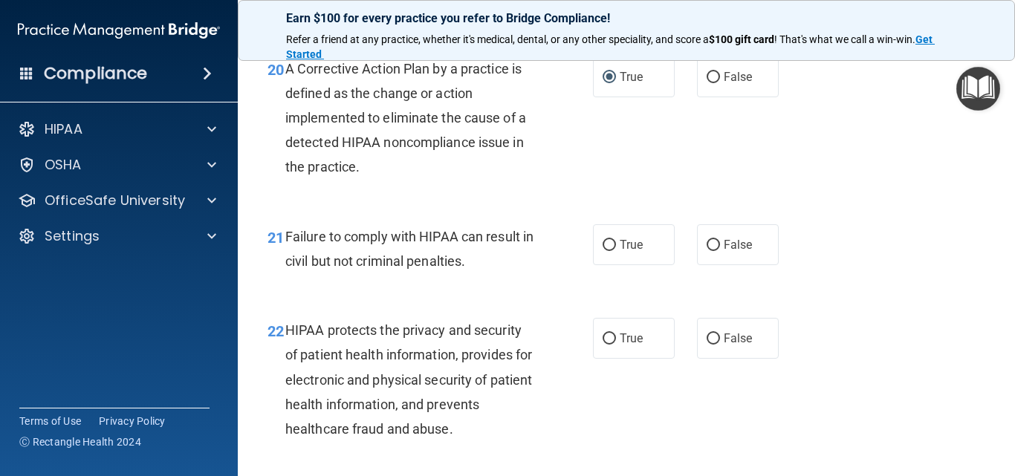
scroll to position [2825, 0]
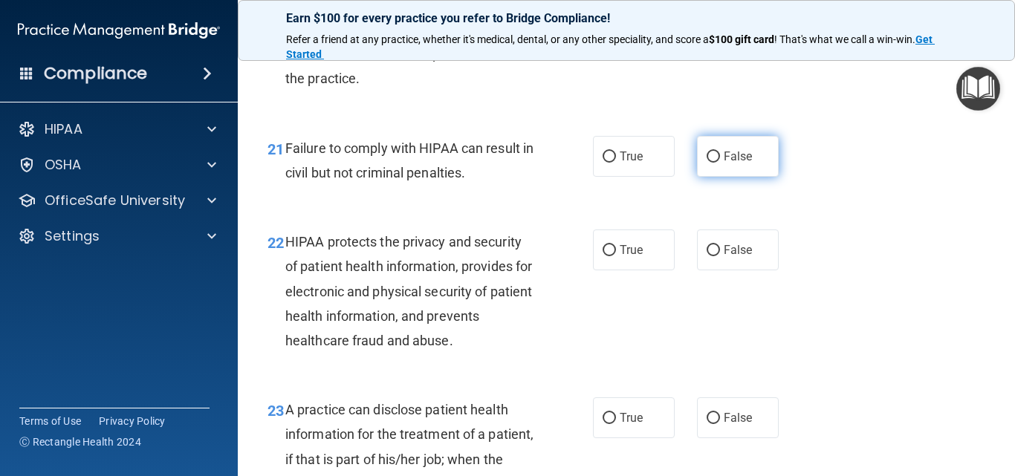
click at [708, 163] on input "False" at bounding box center [713, 157] width 13 height 11
radio input "true"
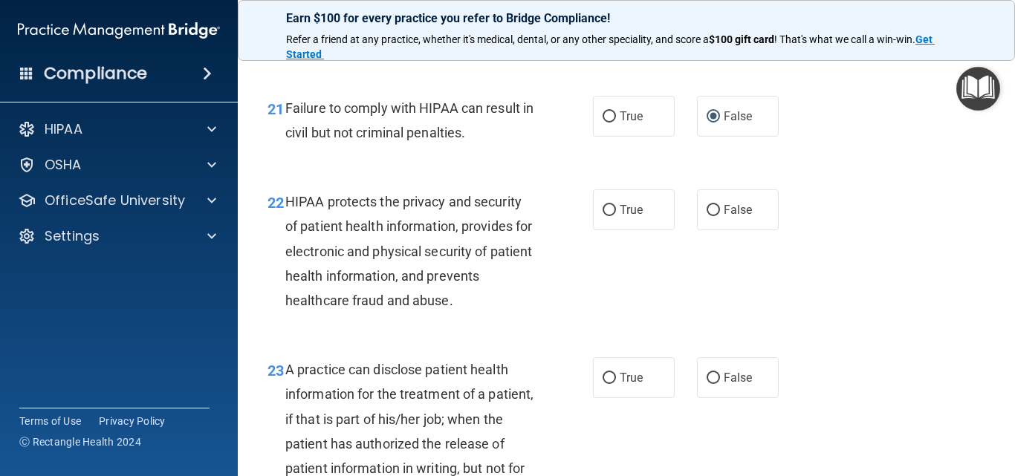
scroll to position [2899, 0]
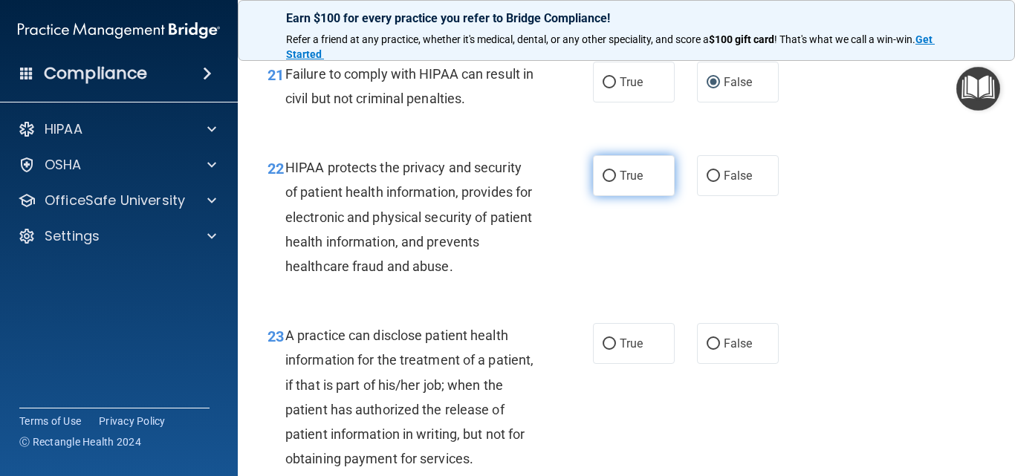
click at [612, 196] on label "True" at bounding box center [634, 175] width 82 height 41
click at [612, 182] on input "True" at bounding box center [609, 176] width 13 height 11
radio input "true"
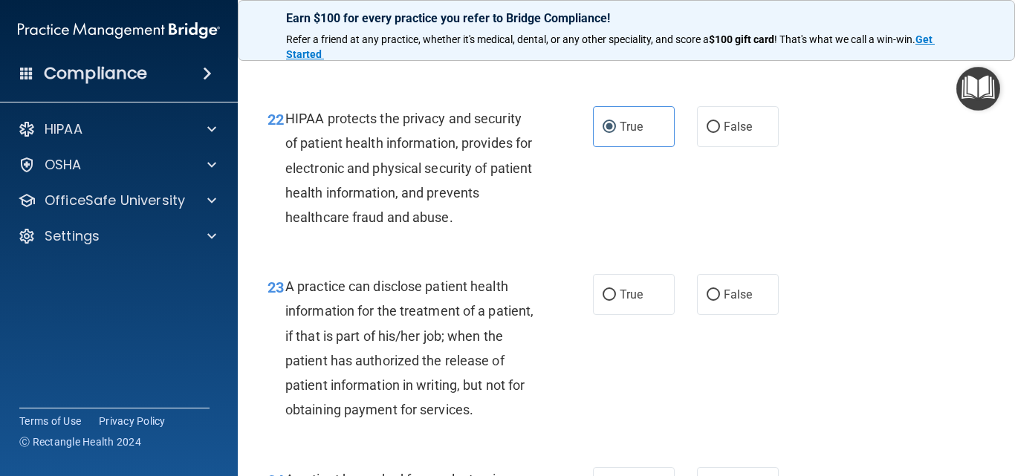
scroll to position [3048, 0]
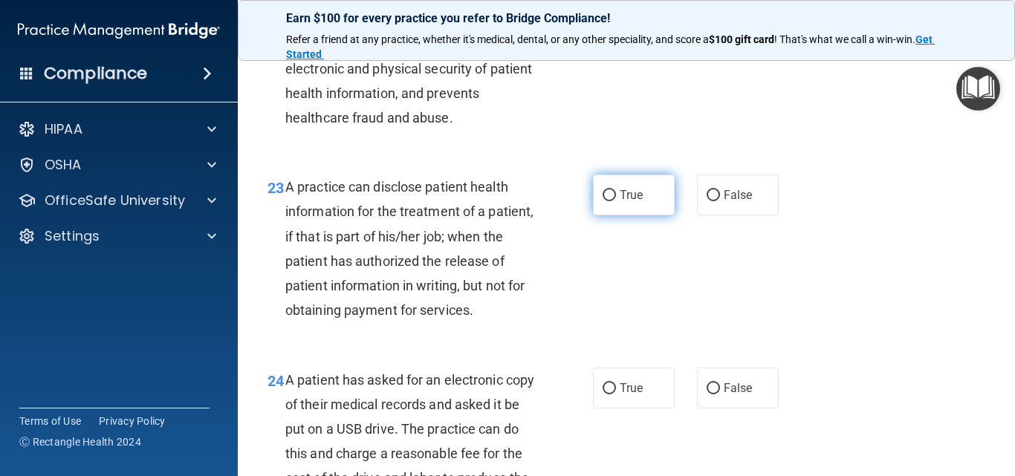
click at [608, 201] on input "True" at bounding box center [609, 195] width 13 height 11
radio input "true"
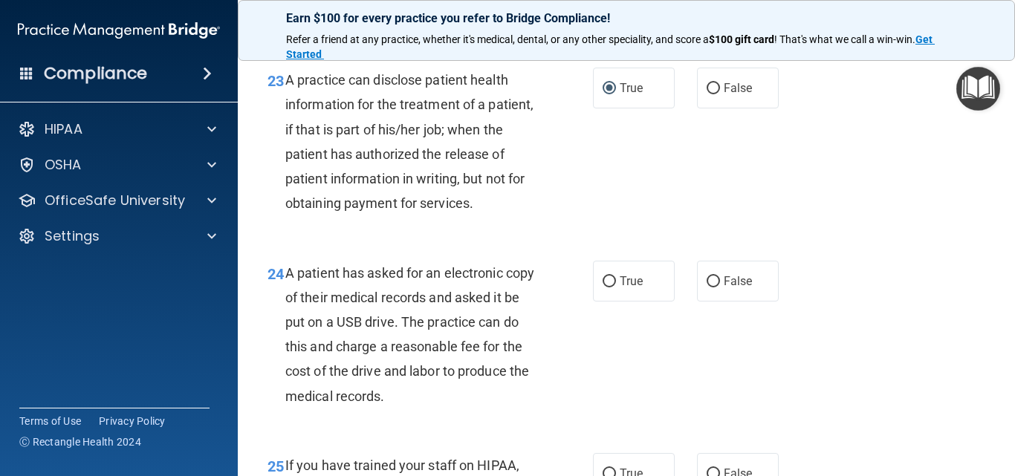
scroll to position [3271, 0]
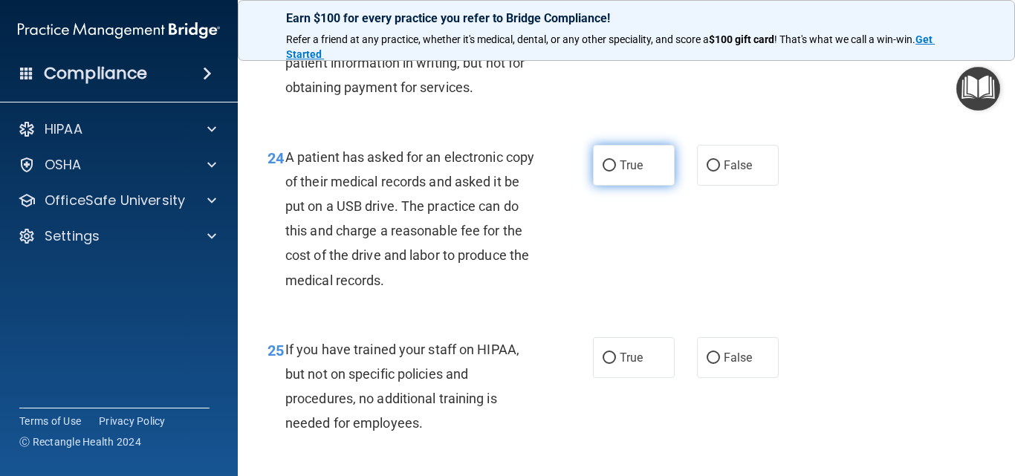
click at [603, 172] on input "True" at bounding box center [609, 166] width 13 height 11
radio input "true"
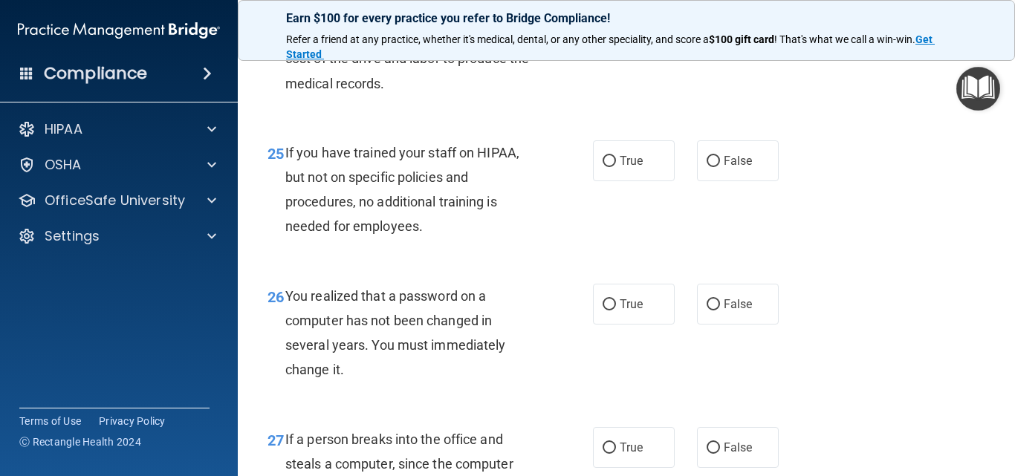
scroll to position [3494, 0]
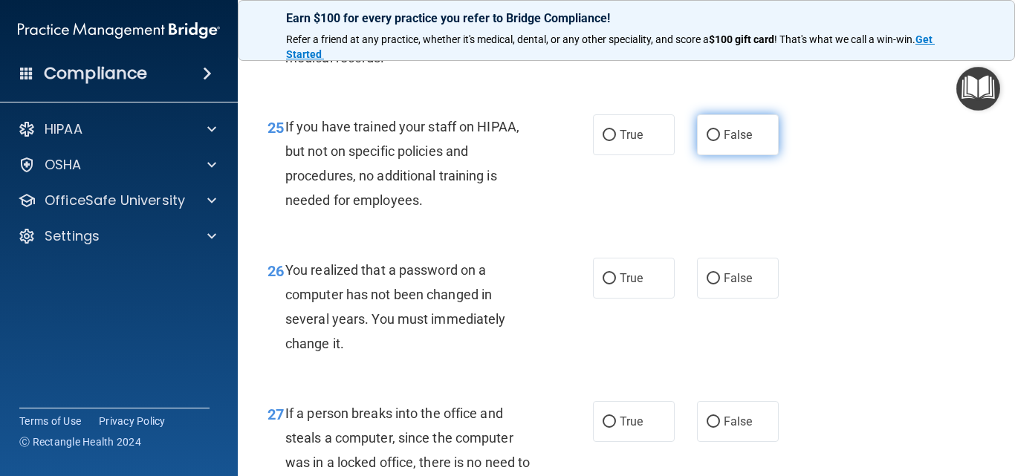
click at [708, 141] on input "False" at bounding box center [713, 135] width 13 height 11
radio input "true"
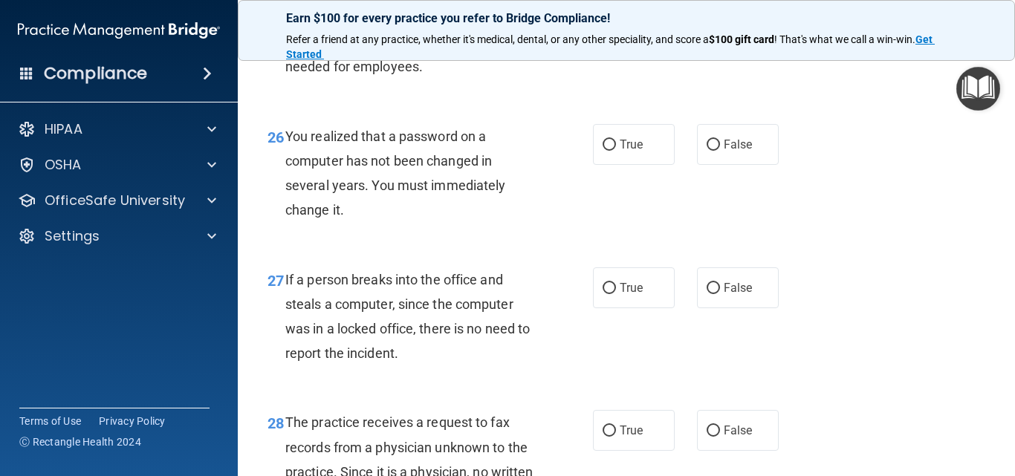
scroll to position [3642, 0]
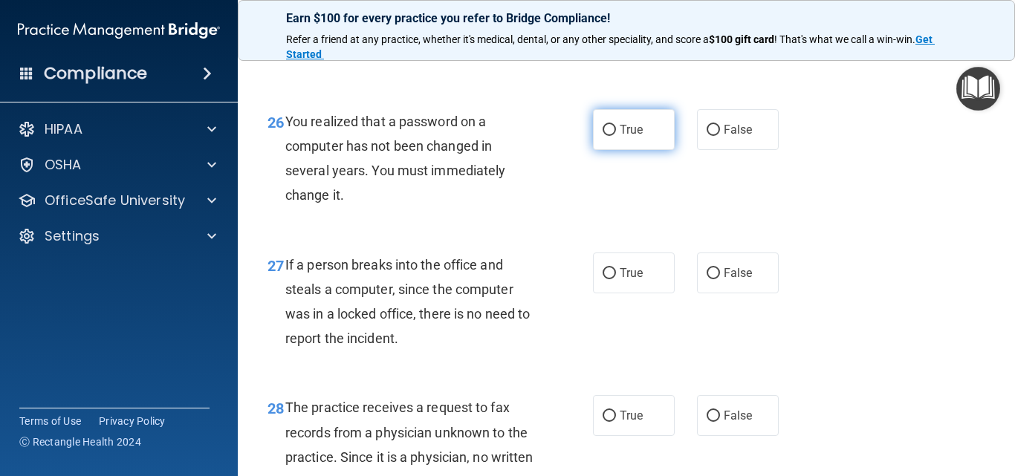
click at [603, 136] on input "True" at bounding box center [609, 130] width 13 height 11
radio input "true"
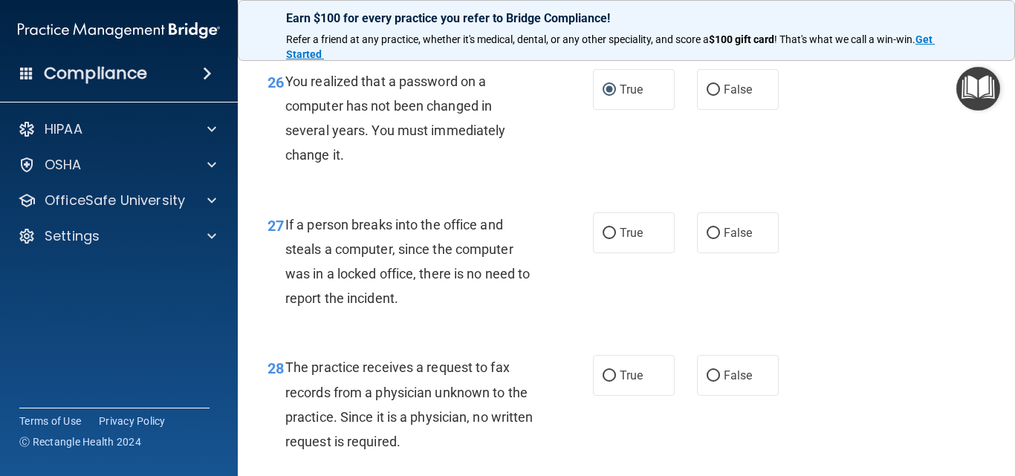
scroll to position [3717, 0]
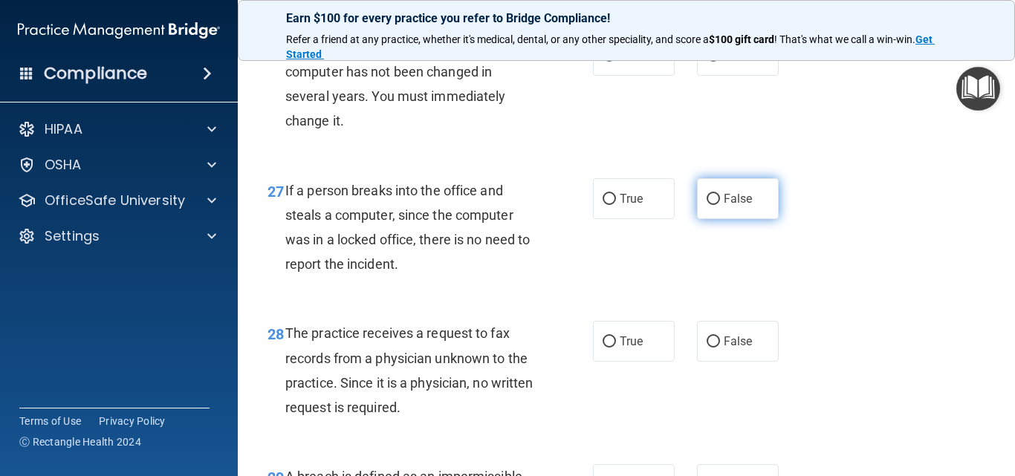
click at [711, 205] on input "False" at bounding box center [713, 199] width 13 height 11
radio input "true"
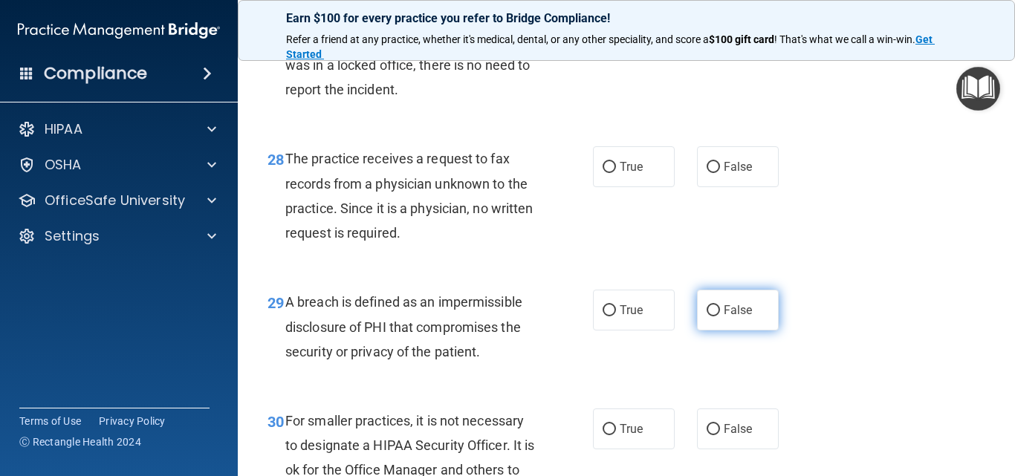
scroll to position [3940, 0]
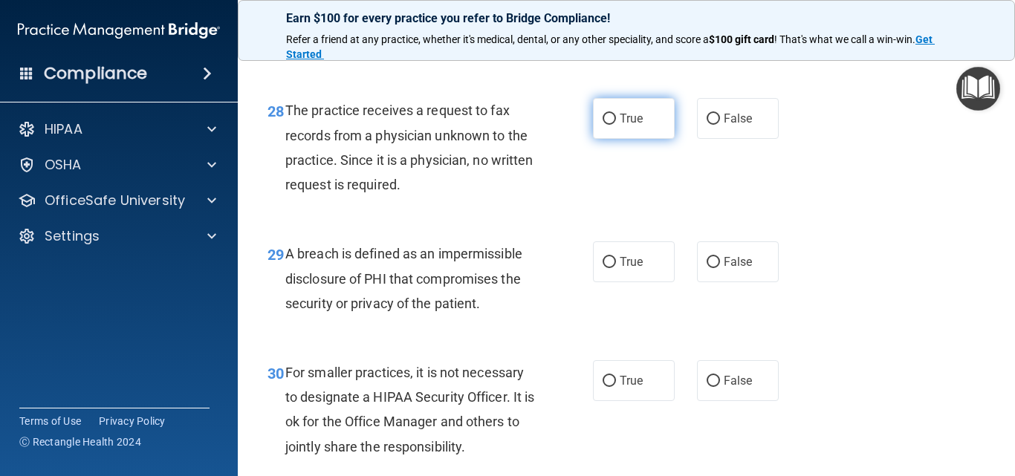
click at [607, 125] on input "True" at bounding box center [609, 119] width 13 height 11
radio input "true"
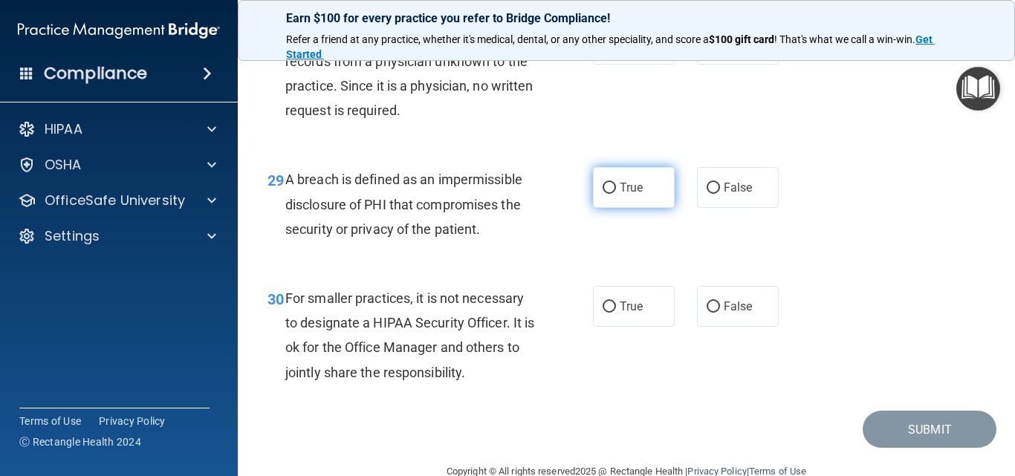
click at [603, 194] on input "True" at bounding box center [609, 188] width 13 height 11
radio input "true"
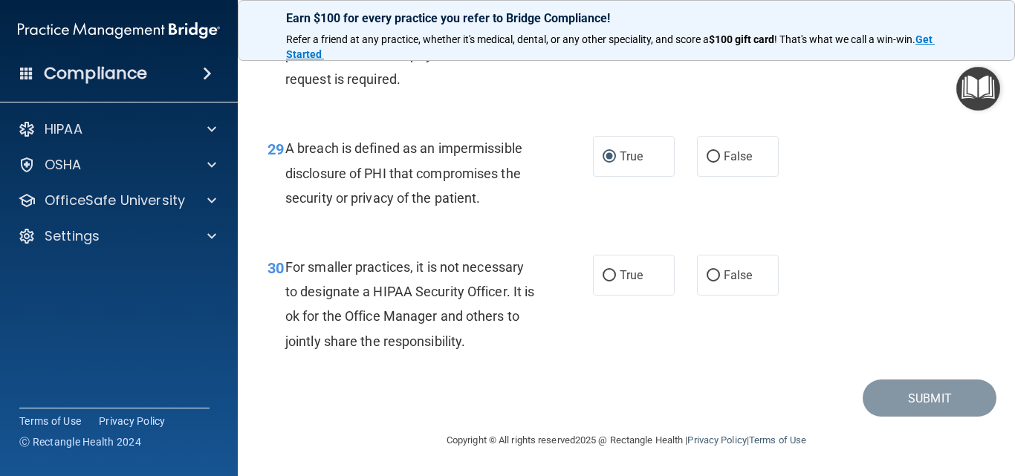
scroll to position [4095, 0]
click at [710, 274] on input "False" at bounding box center [713, 276] width 13 height 11
radio input "true"
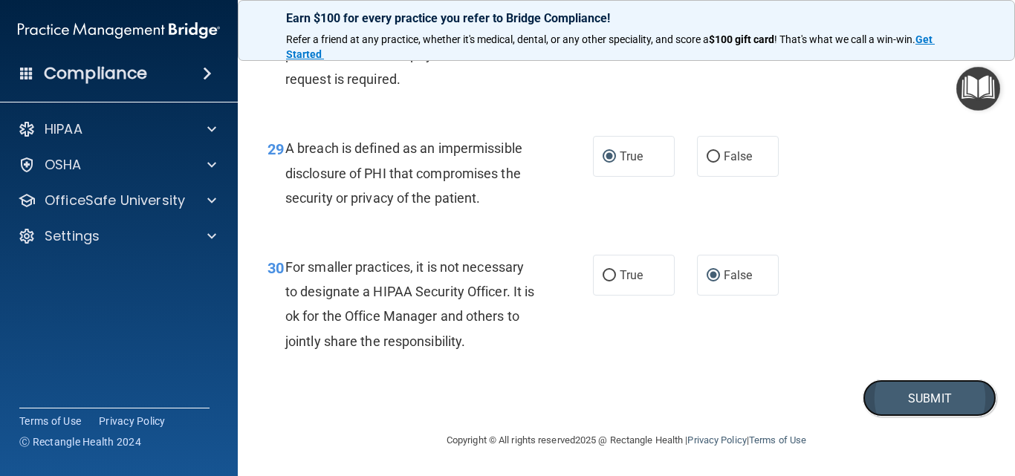
click at [924, 390] on button "Submit" at bounding box center [930, 399] width 134 height 38
click at [917, 397] on button "Submit" at bounding box center [930, 399] width 134 height 38
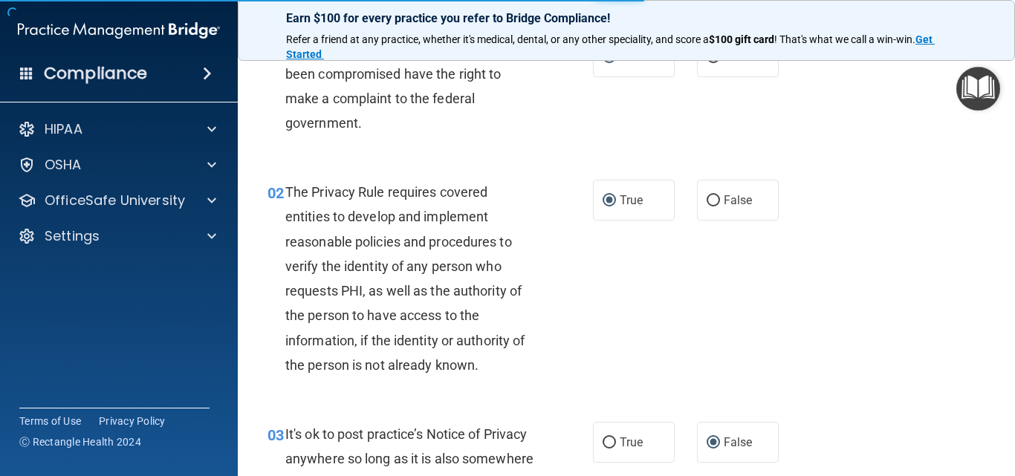
scroll to position [0, 0]
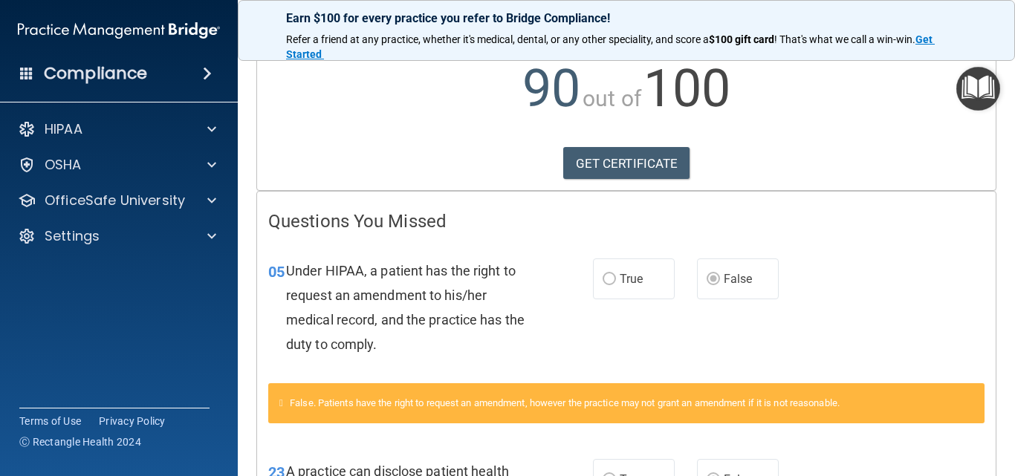
scroll to position [223, 0]
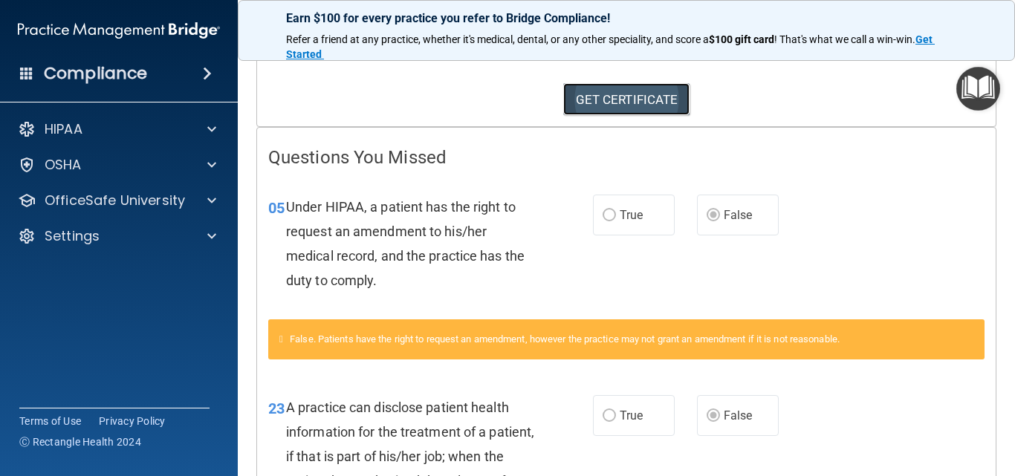
click at [596, 100] on link "GET CERTIFICATE" at bounding box center [626, 99] width 127 height 33
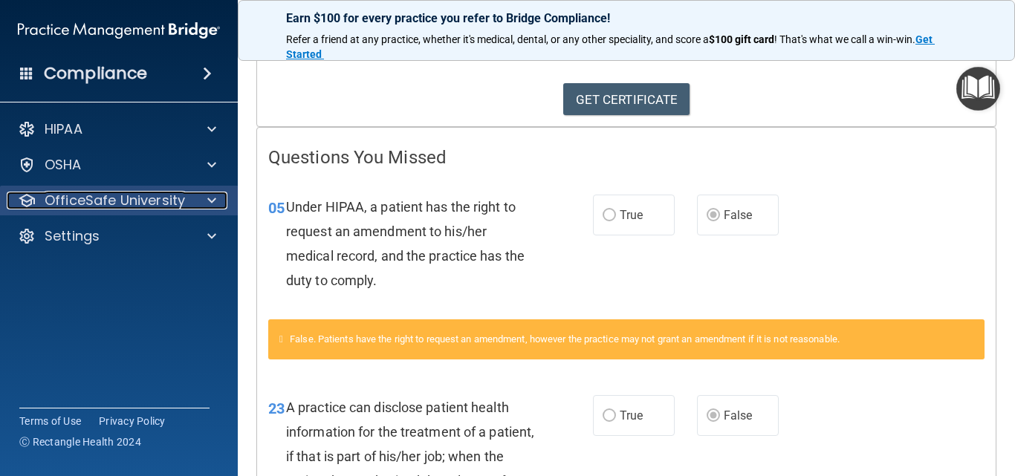
click at [214, 201] on span at bounding box center [211, 201] width 9 height 18
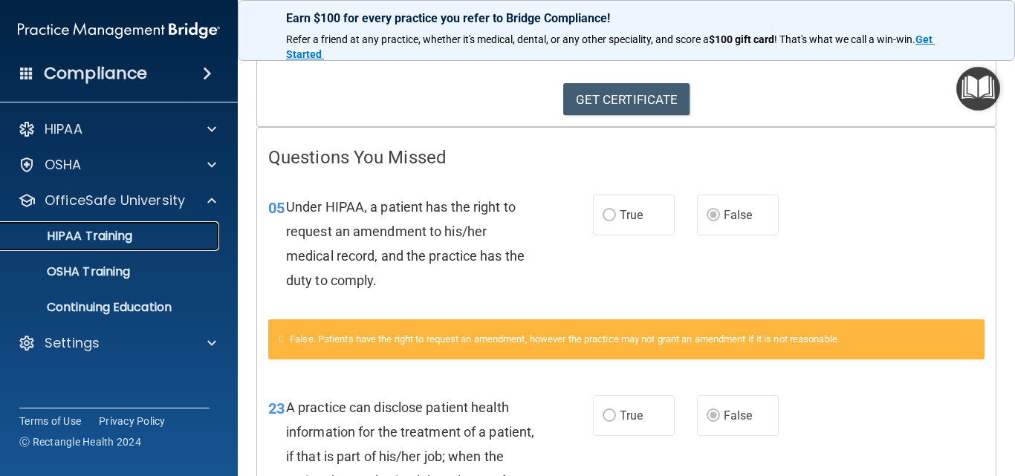
click at [175, 237] on div "HIPAA Training" at bounding box center [111, 236] width 203 height 15
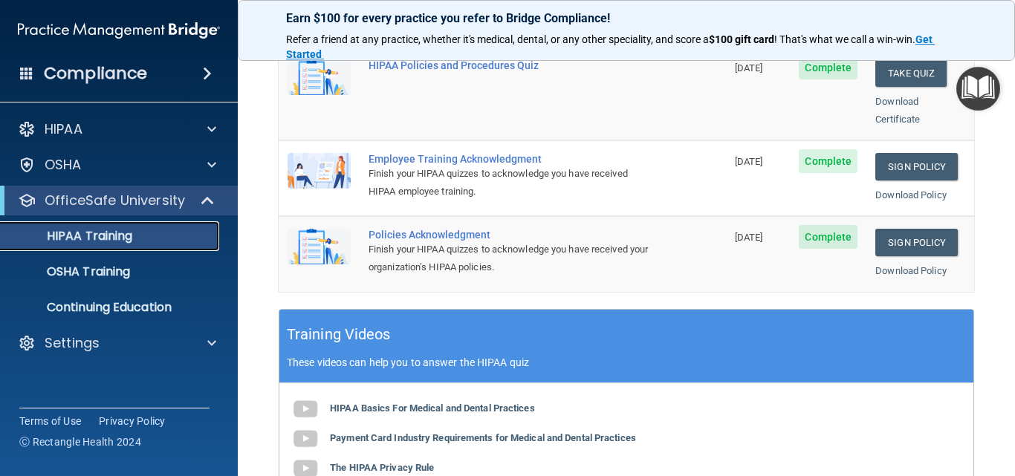
scroll to position [446, 0]
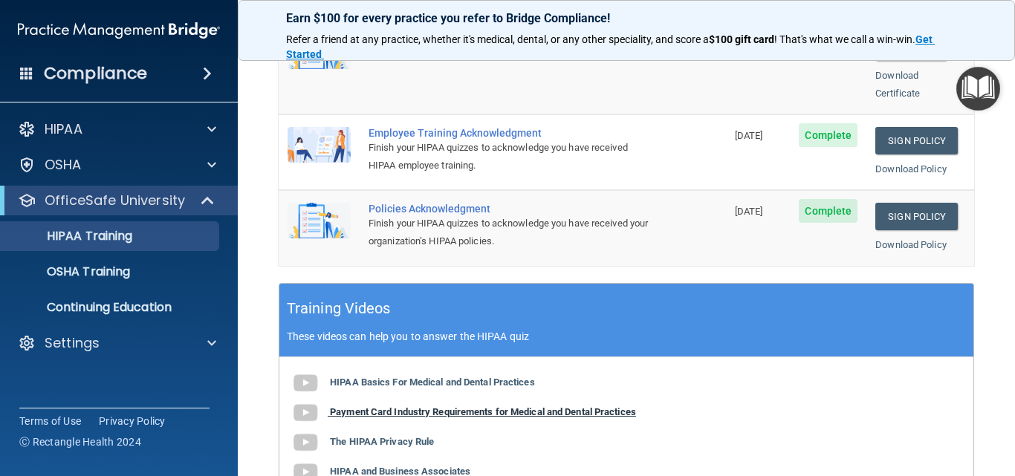
click at [375, 407] on b "Payment Card Industry Requirements for Medical and Dental Practices" at bounding box center [483, 412] width 306 height 11
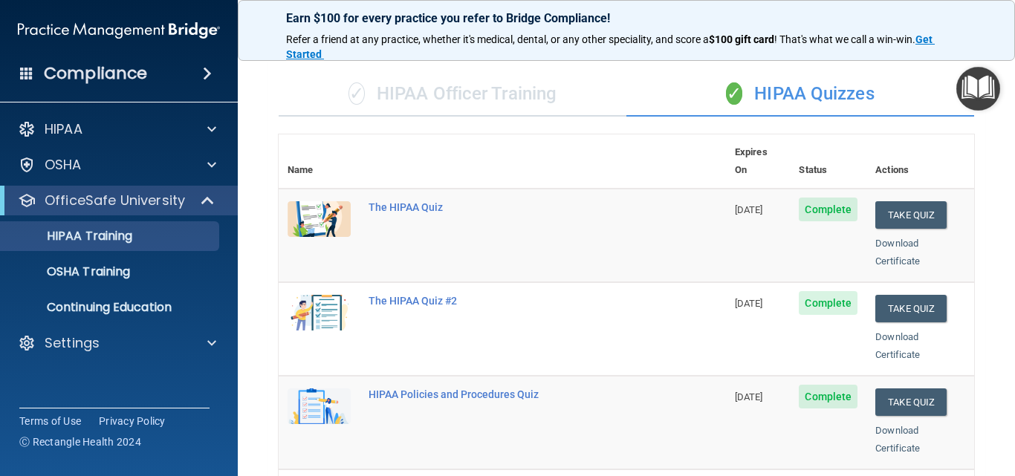
scroll to position [0, 0]
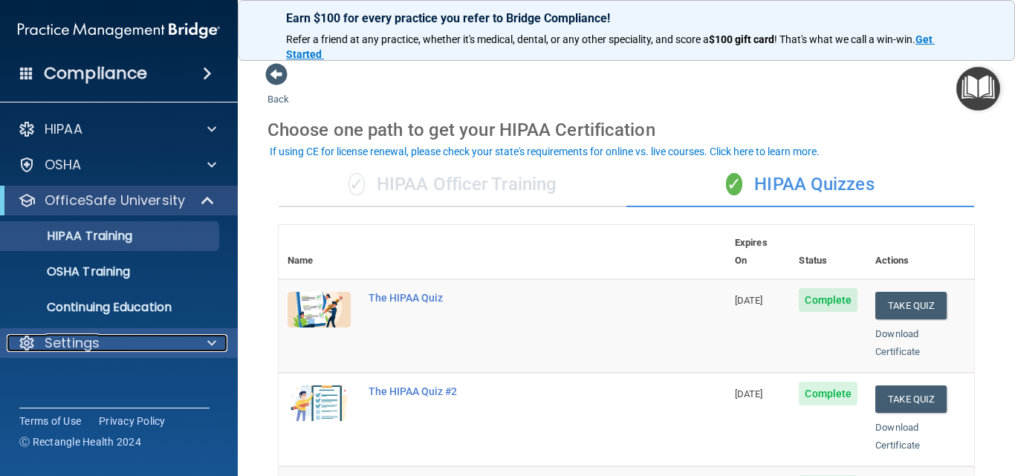
click at [213, 344] on span at bounding box center [211, 343] width 9 height 18
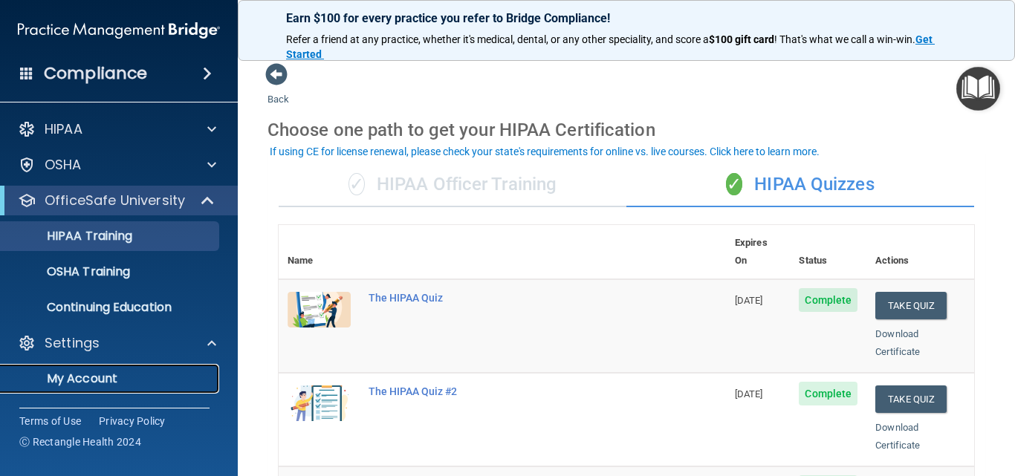
click at [159, 373] on p "My Account" at bounding box center [111, 379] width 203 height 15
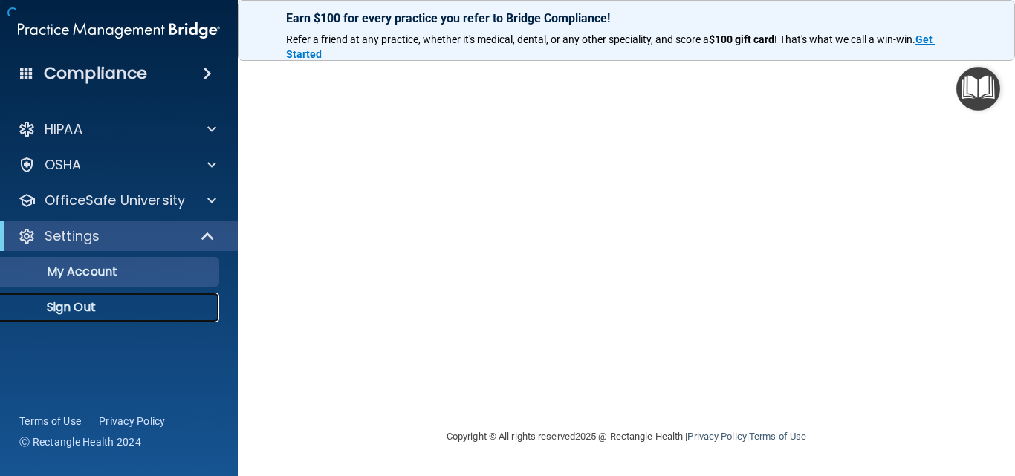
click at [98, 306] on p "Sign Out" at bounding box center [111, 307] width 203 height 15
